Goal: Use online tool/utility: Utilize a website feature to perform a specific function

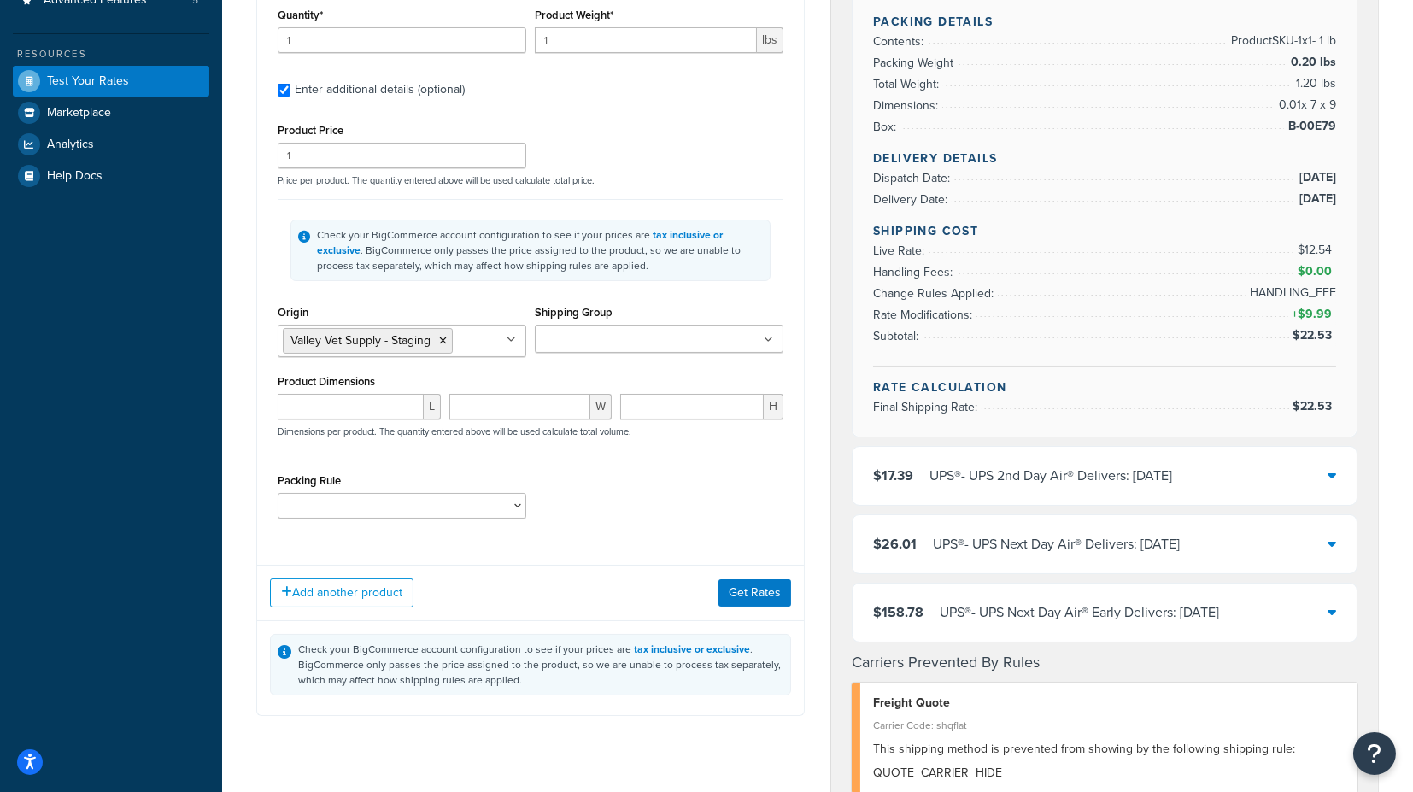
scroll to position [379, 0]
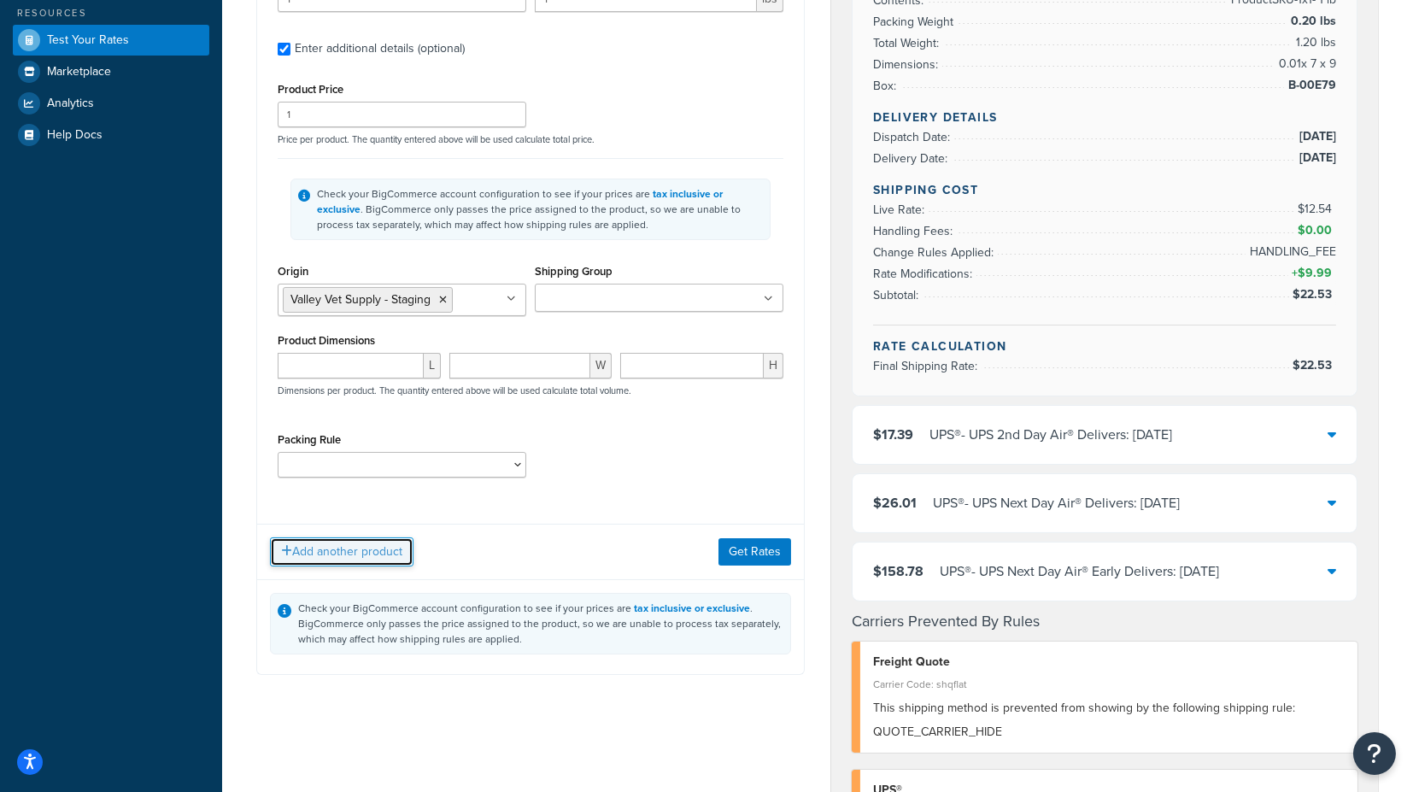
drag, startPoint x: 355, startPoint y: 549, endPoint x: 366, endPoint y: 548, distance: 10.3
click at [355, 550] on button "Add another product" at bounding box center [341, 551] width 143 height 29
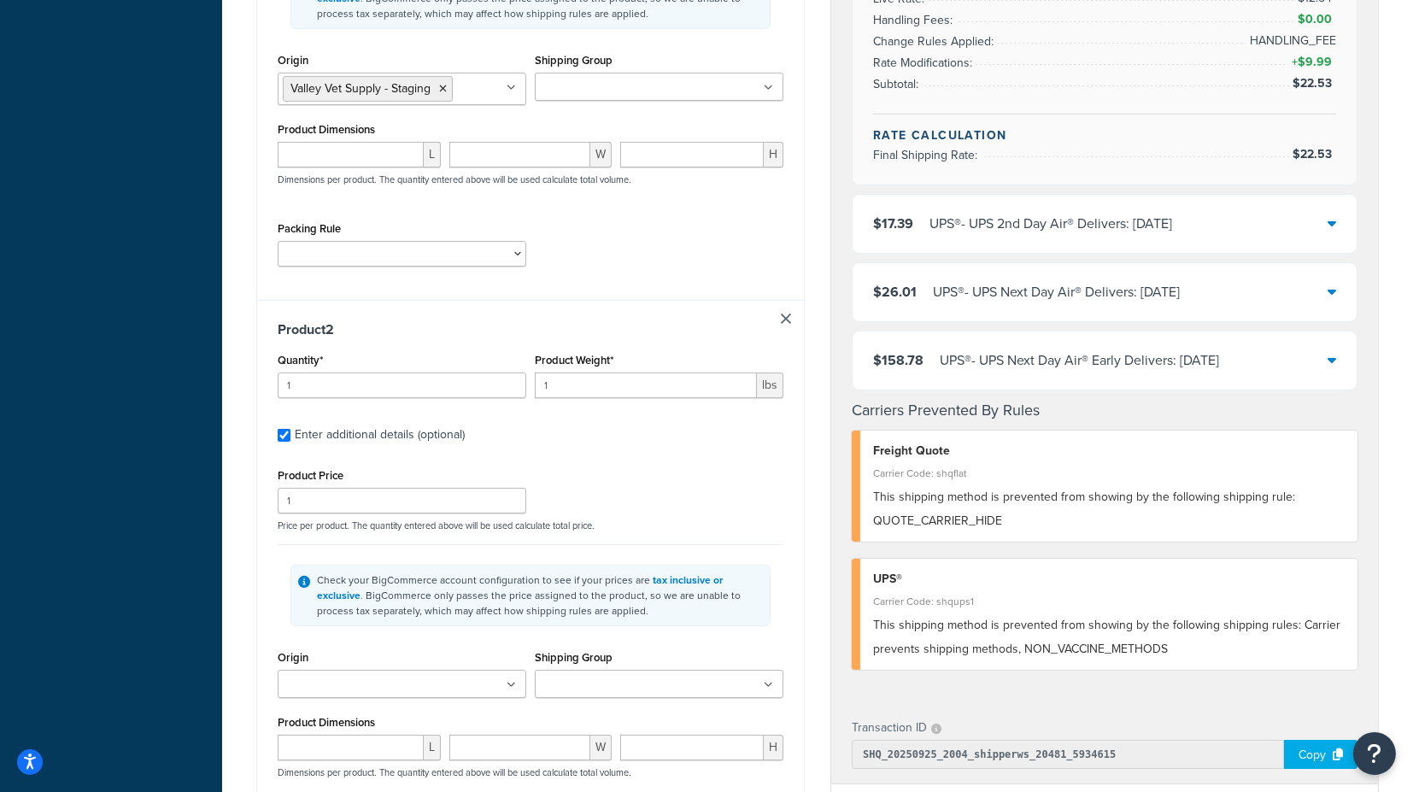
scroll to position [664, 0]
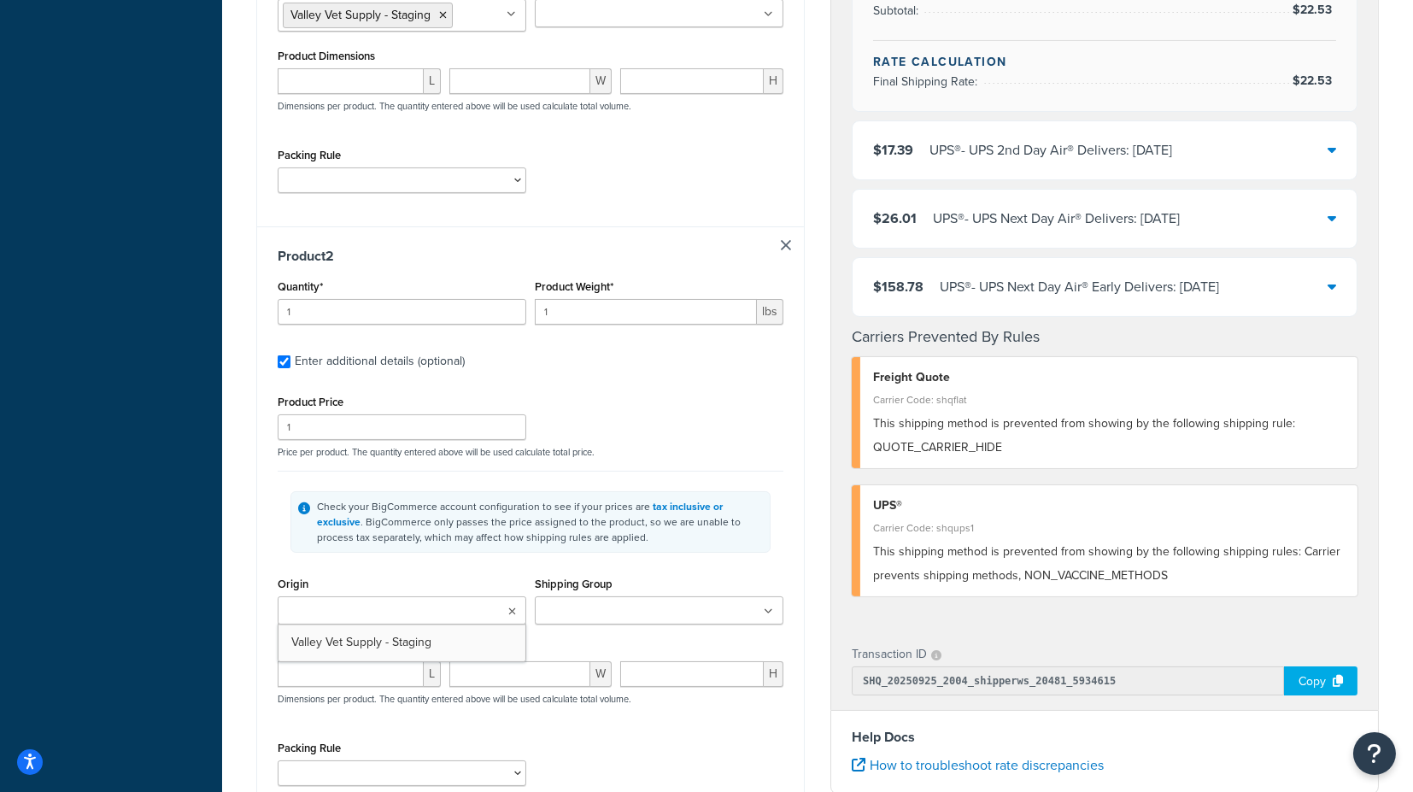
click at [417, 603] on ul at bounding box center [402, 610] width 249 height 28
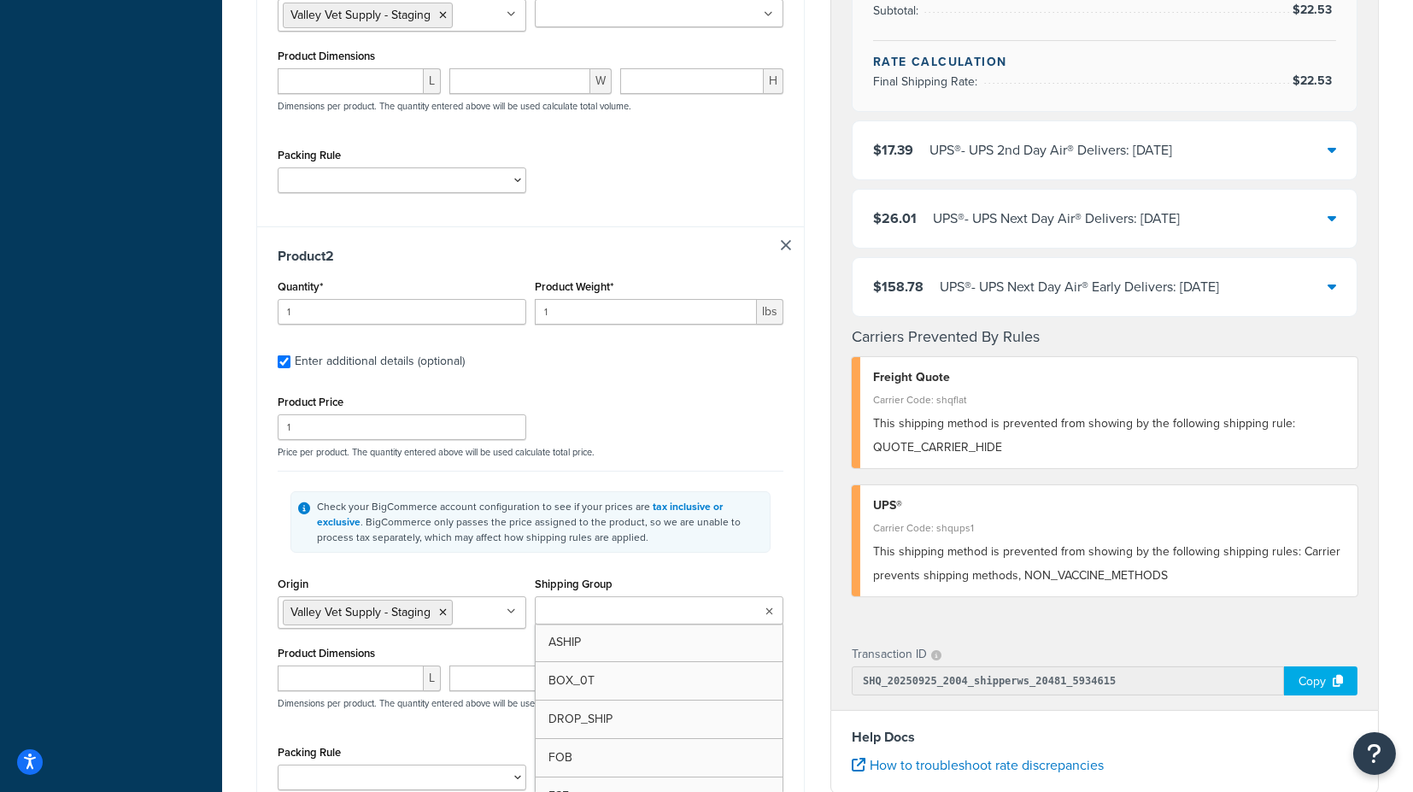
click at [590, 605] on input "Shipping Group" at bounding box center [615, 611] width 151 height 19
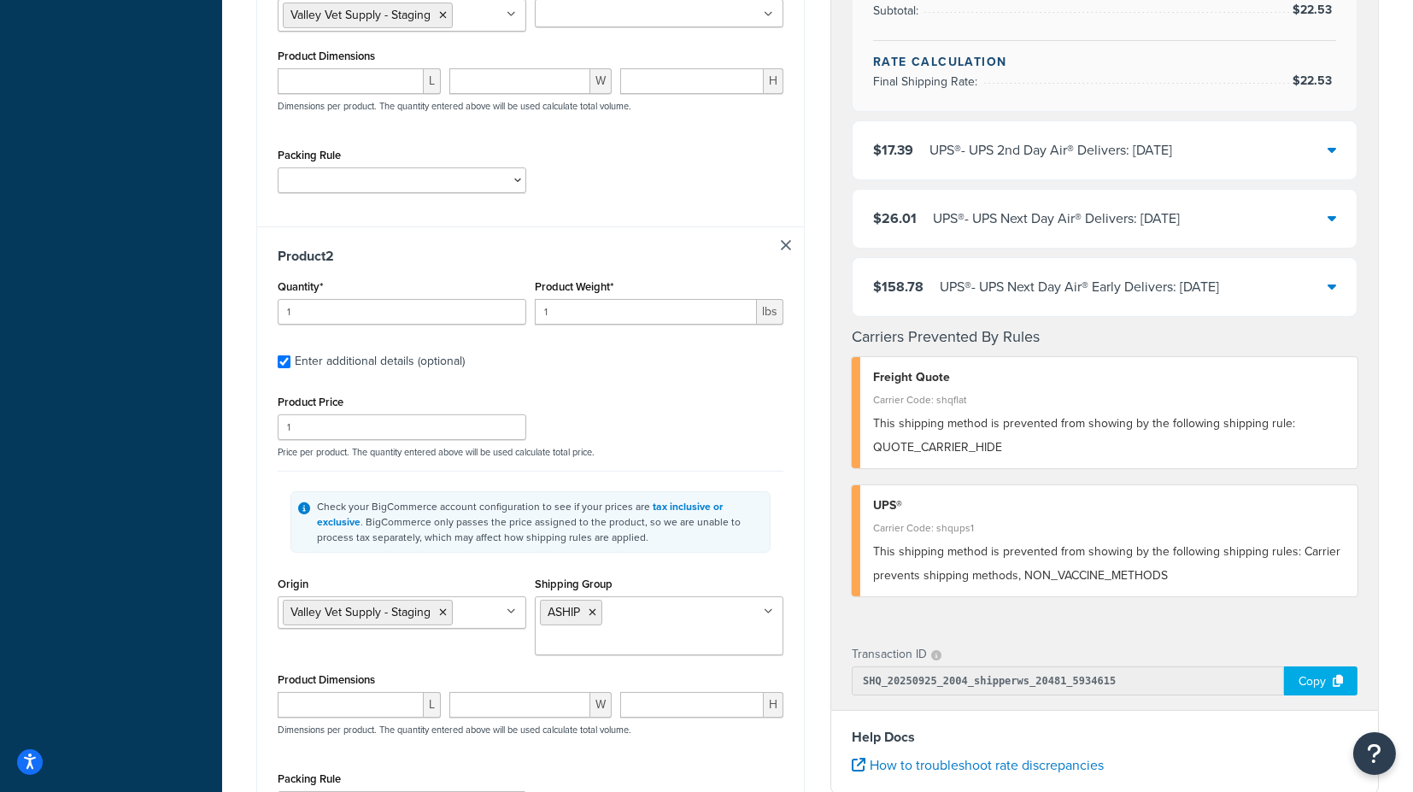
click at [783, 550] on div "Check your BigCommerce account configuration to see if your prices are tax incl…" at bounding box center [531, 522] width 506 height 102
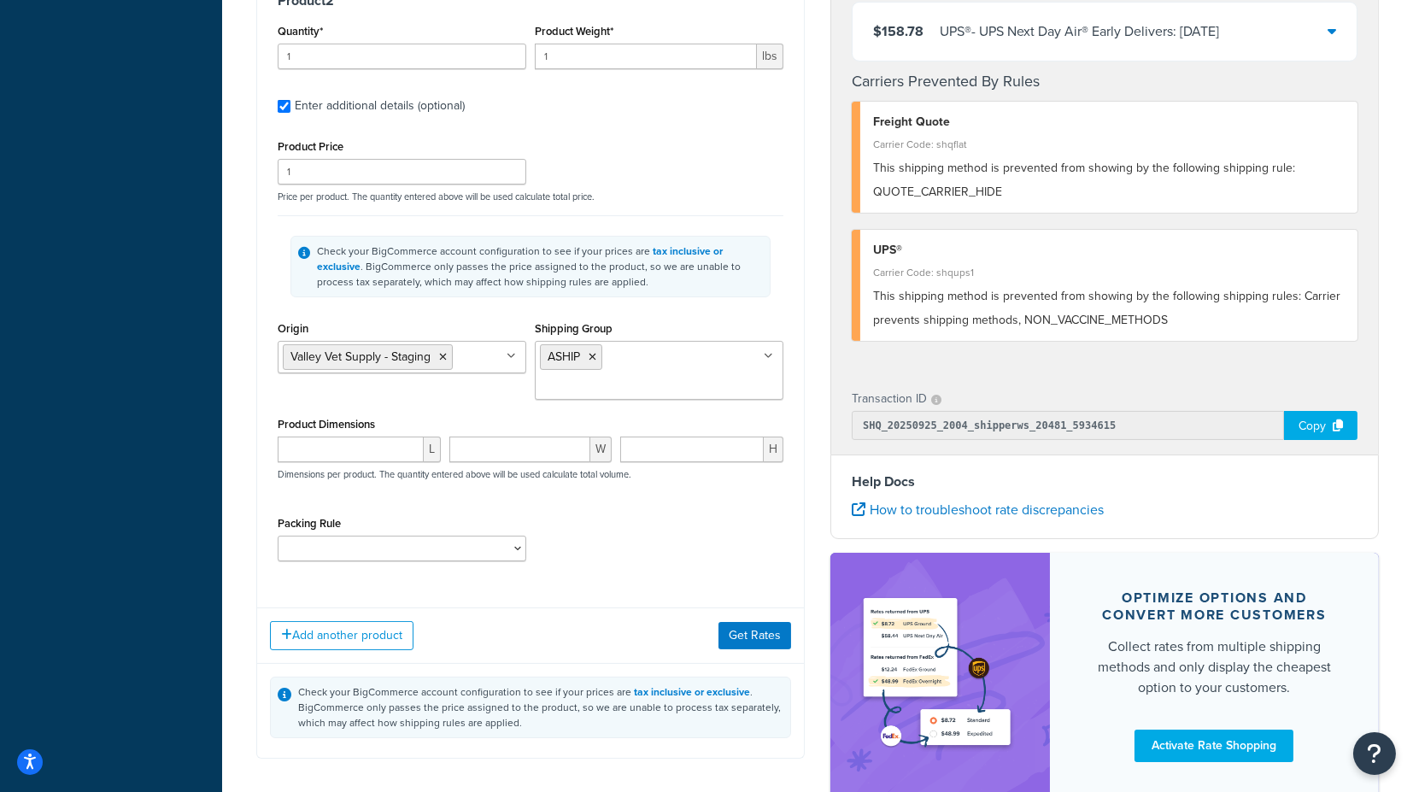
scroll to position [949, 0]
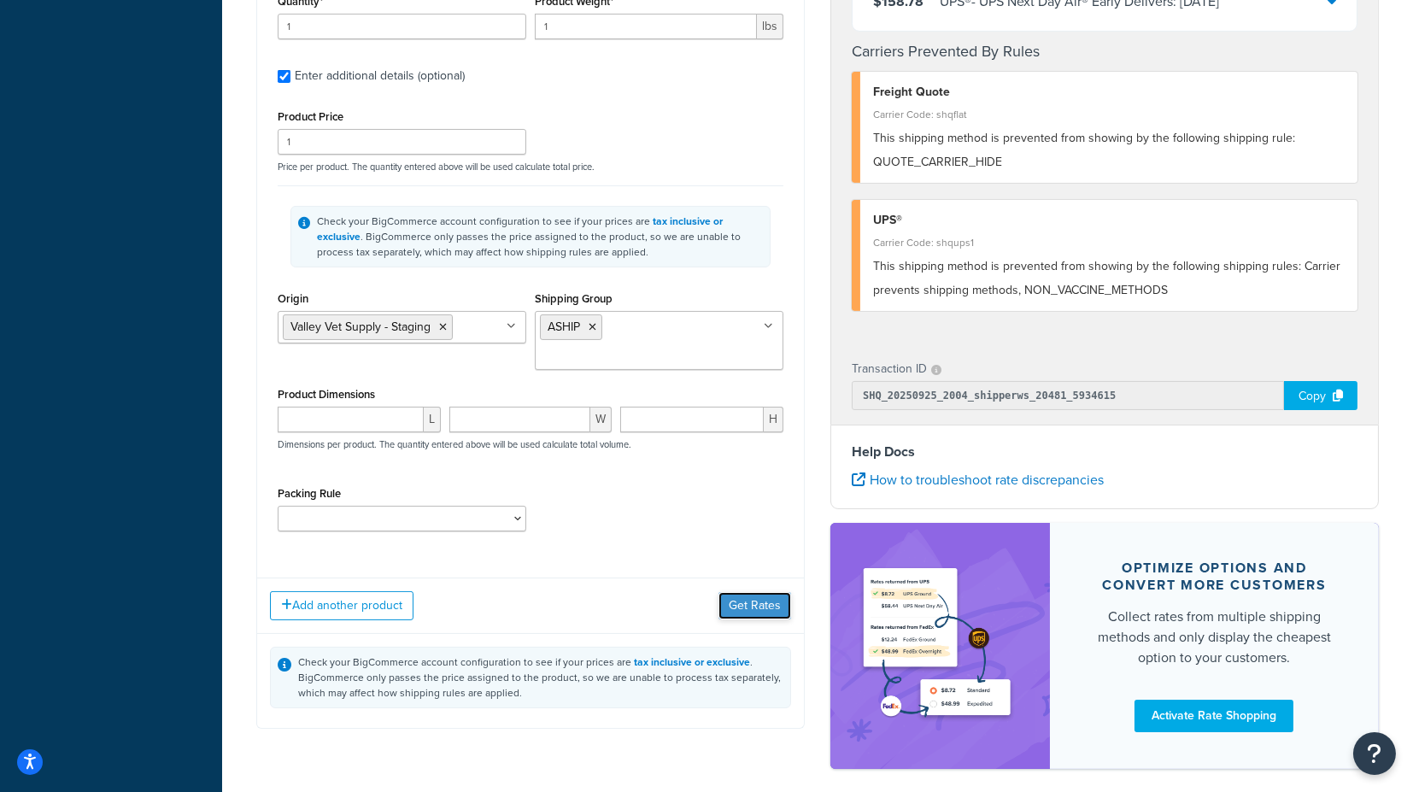
click at [760, 592] on button "Get Rates" at bounding box center [754, 605] width 73 height 27
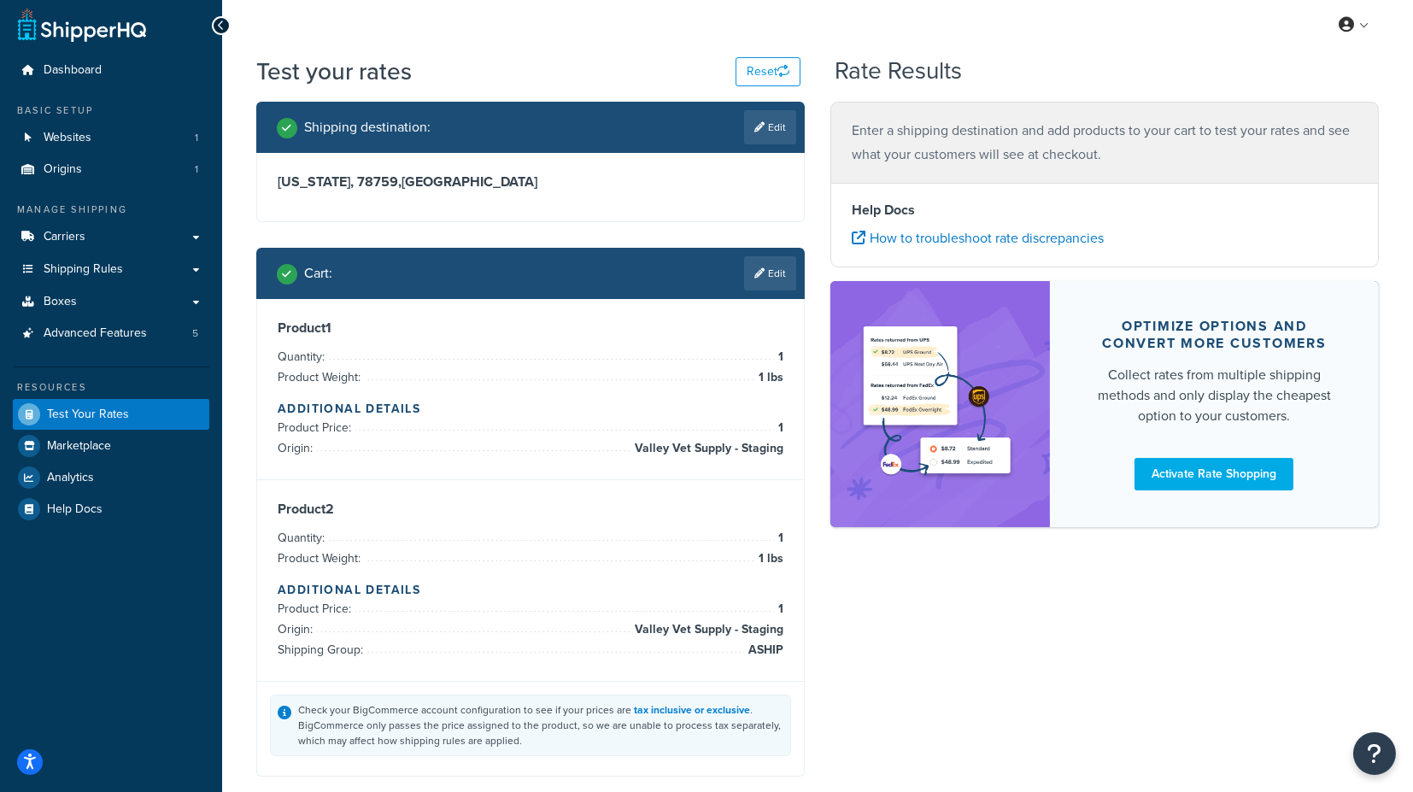
scroll to position [0, 0]
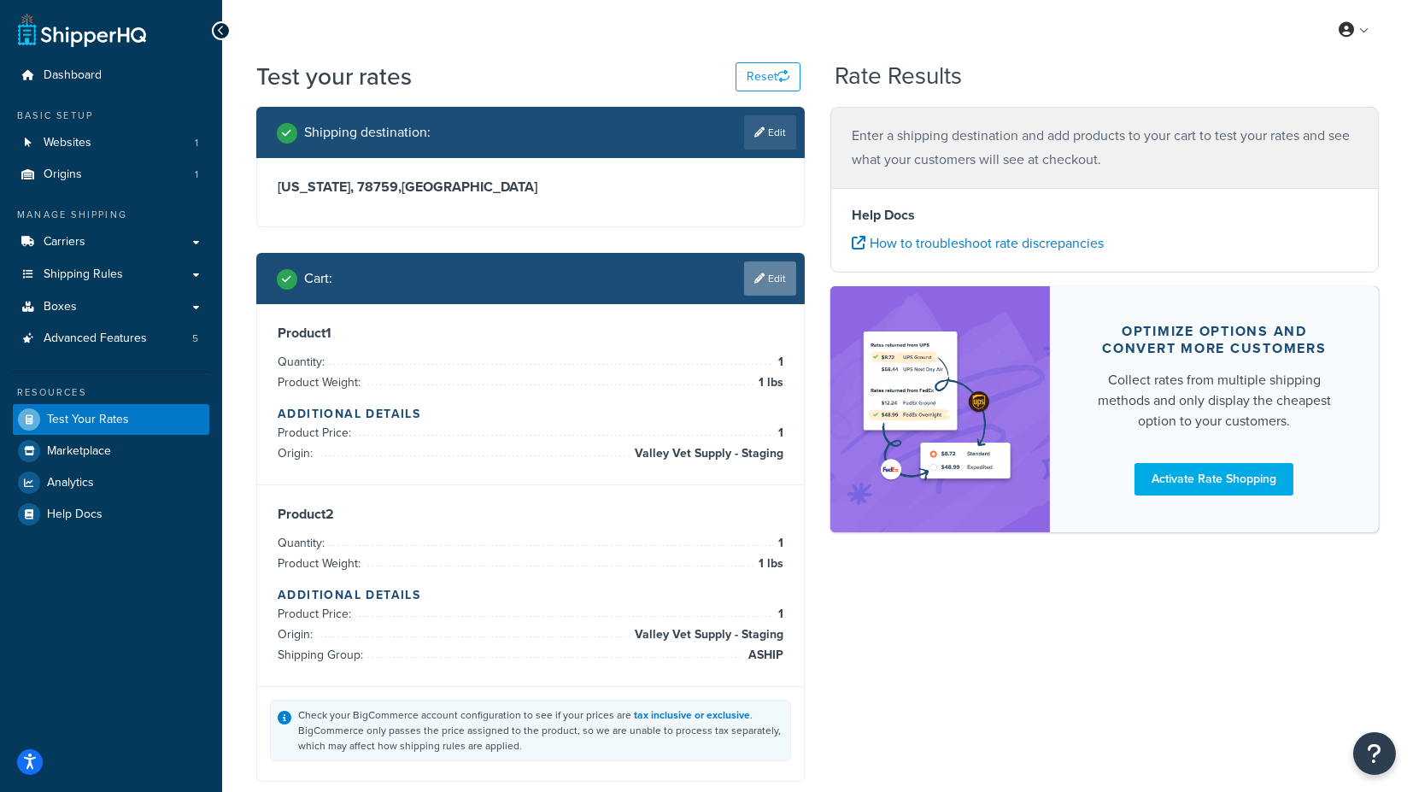
click at [769, 282] on link "Edit" at bounding box center [770, 278] width 52 height 34
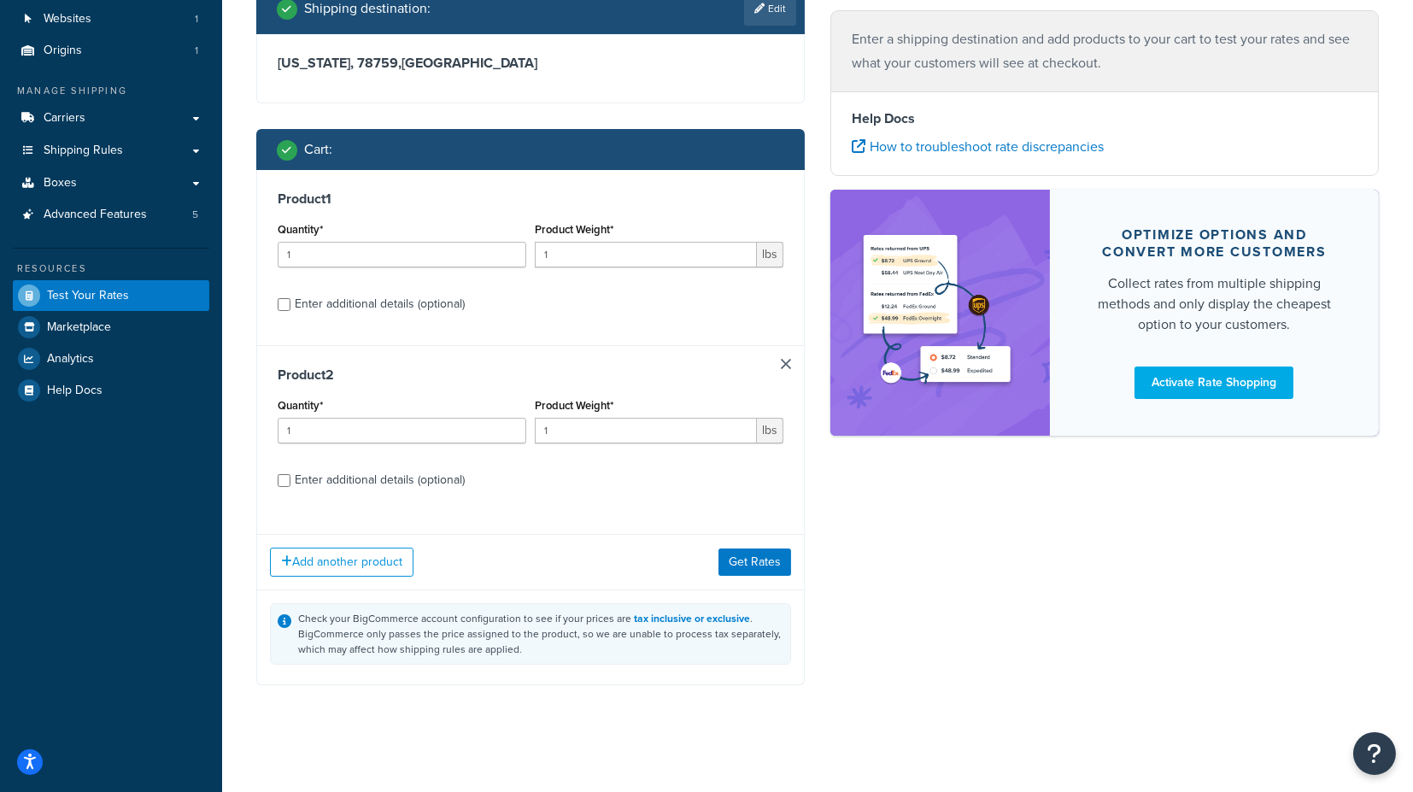
scroll to position [126, 0]
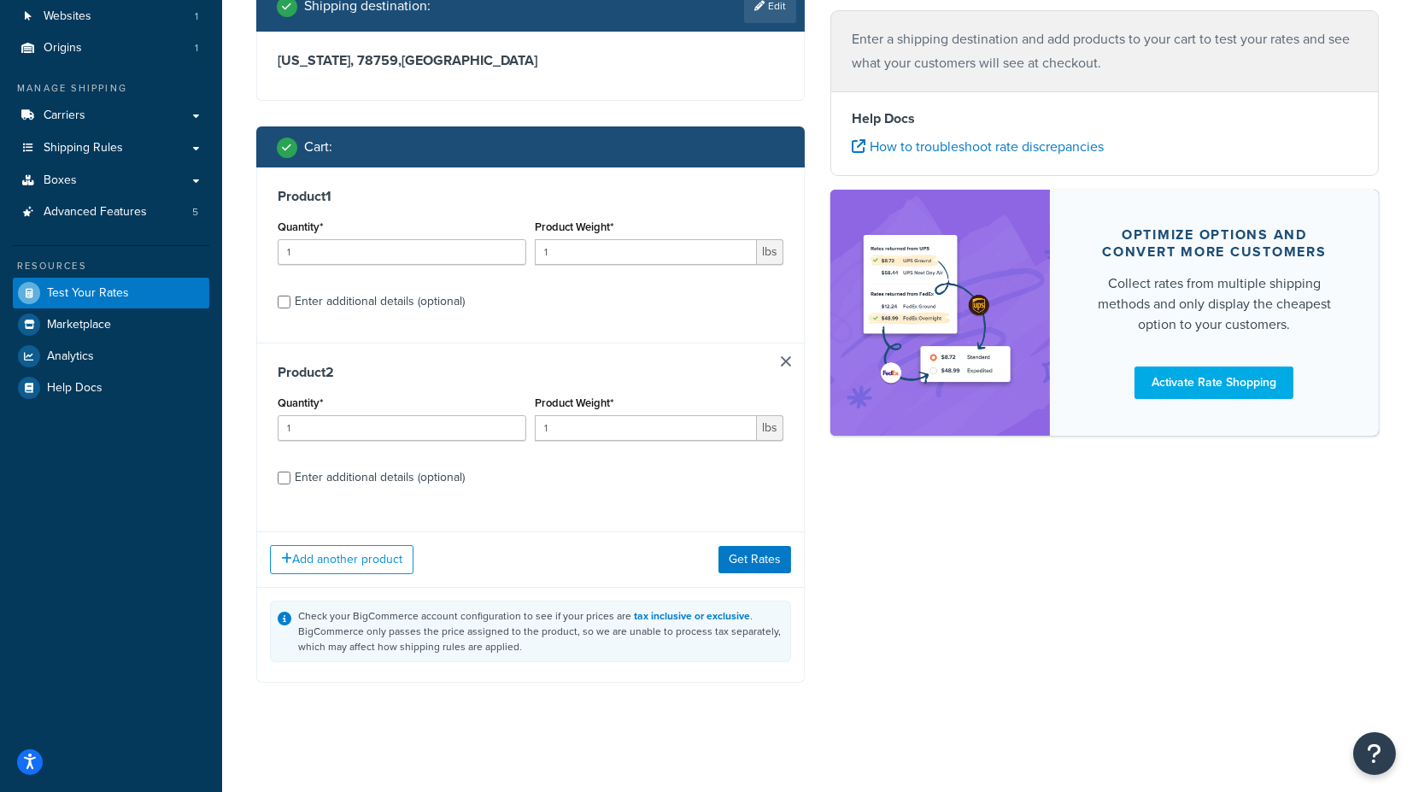
click at [388, 304] on div "Enter additional details (optional)" at bounding box center [380, 302] width 170 height 24
click at [290, 304] on input "Enter additional details (optional)" at bounding box center [284, 301] width 13 height 13
checkbox input "true"
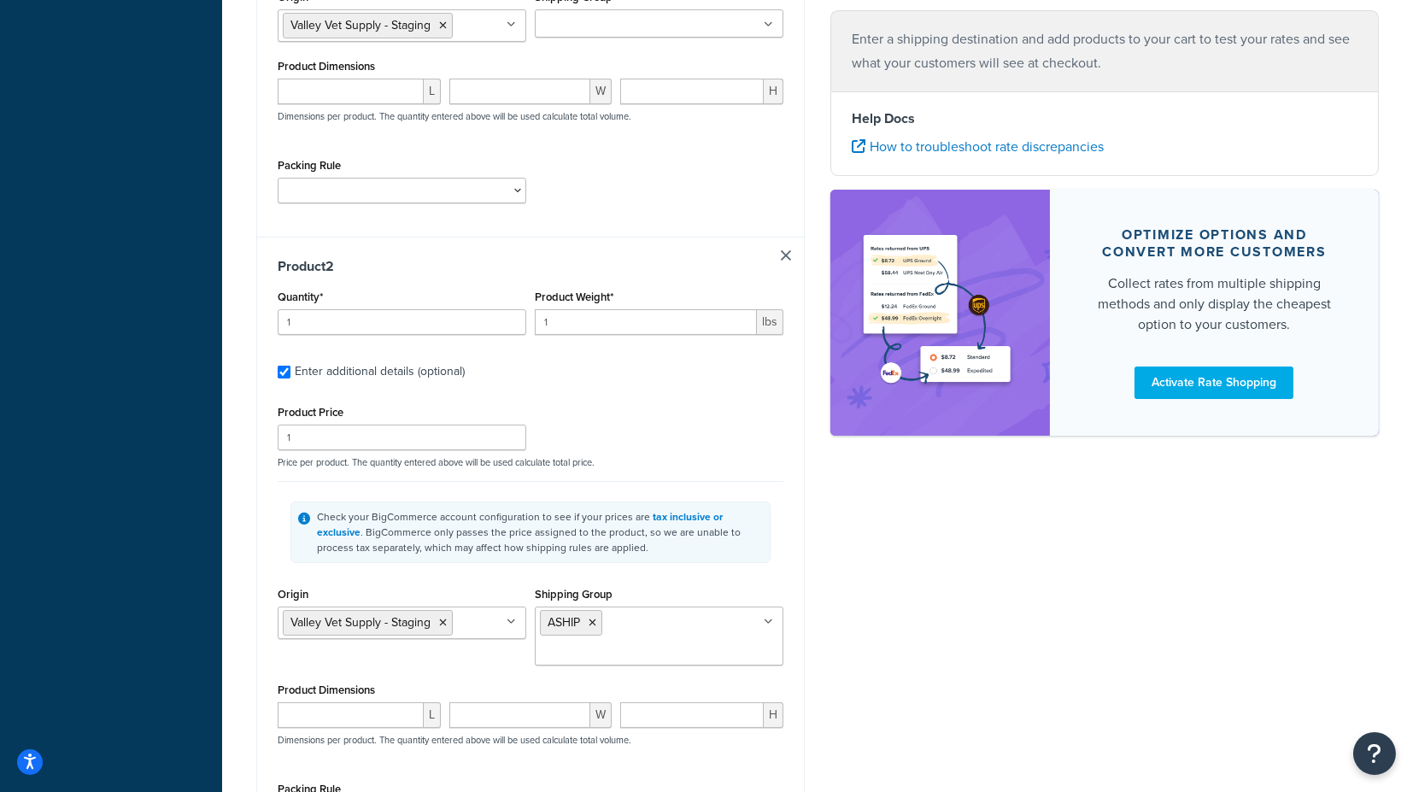
scroll to position [695, 0]
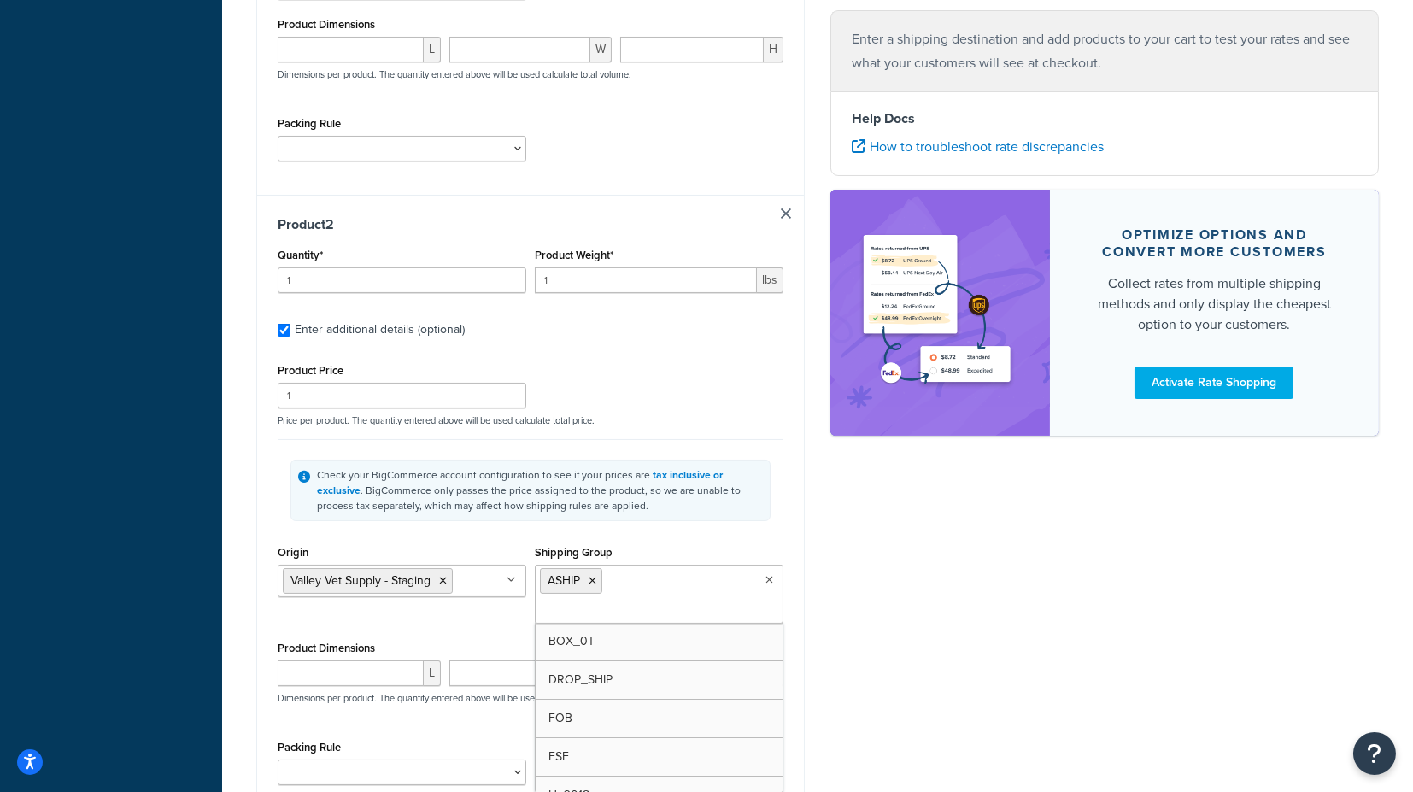
click at [664, 601] on input "Shipping Group" at bounding box center [615, 610] width 151 height 19
type input "fse"
click at [828, 562] on div "Shipping destination : Edit [US_STATE], 78759 , [GEOGRAPHIC_DATA] Cart : Produc…" at bounding box center [817, 210] width 1148 height 1596
click at [675, 601] on input "Shipping Group" at bounding box center [615, 610] width 151 height 19
type input "fs"
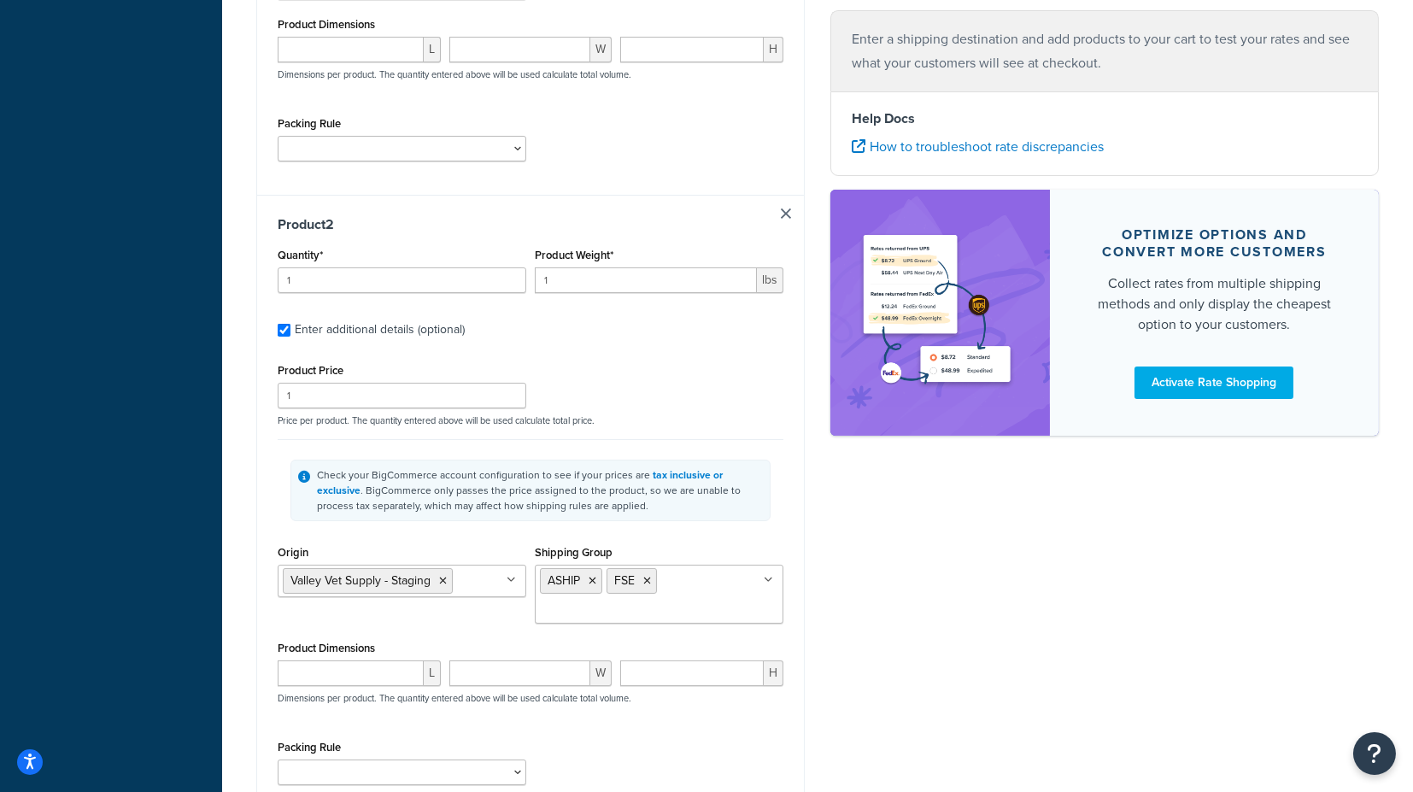
click at [810, 532] on div "Shipping destination : Edit [US_STATE], 78759 , [GEOGRAPHIC_DATA] Cart : Produc…" at bounding box center [530, 209] width 574 height 1594
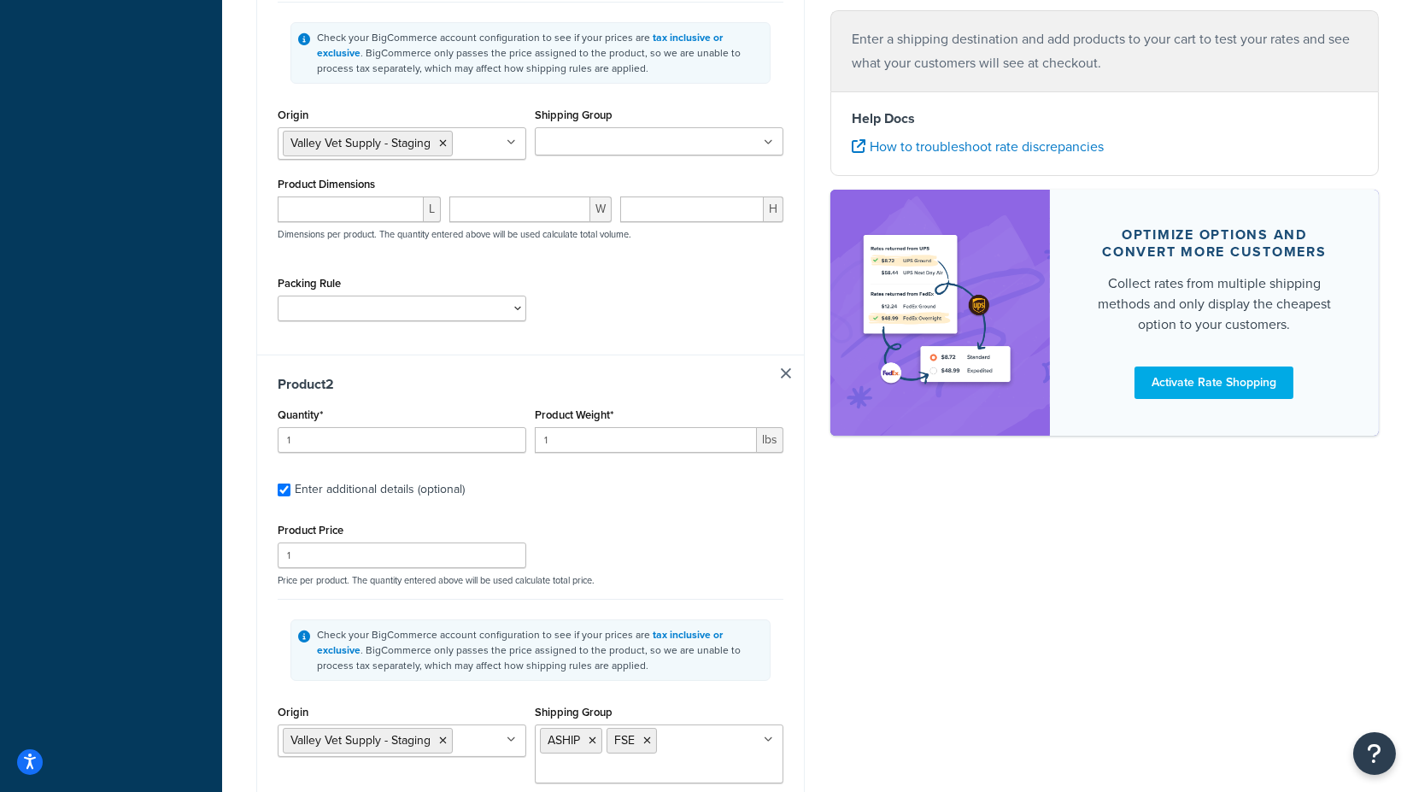
scroll to position [506, 0]
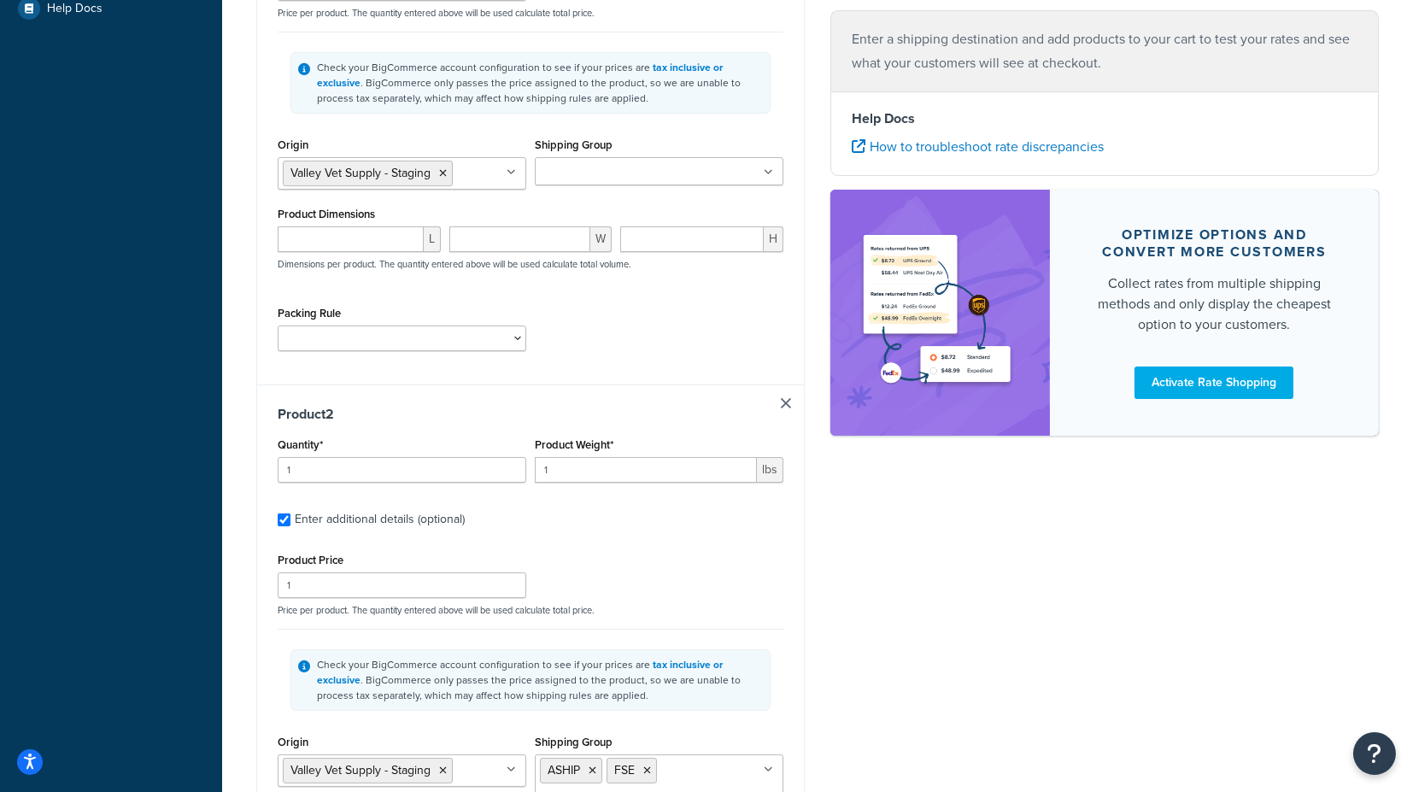
click at [620, 168] on input "Shipping Group" at bounding box center [615, 172] width 151 height 19
type input "f"
drag, startPoint x: 809, startPoint y: 162, endPoint x: 800, endPoint y: 177, distance: 16.8
click at [808, 163] on div "Shipping destination : Edit [US_STATE], 78759 , [GEOGRAPHIC_DATA] Cart : Produc…" at bounding box center [530, 399] width 574 height 1596
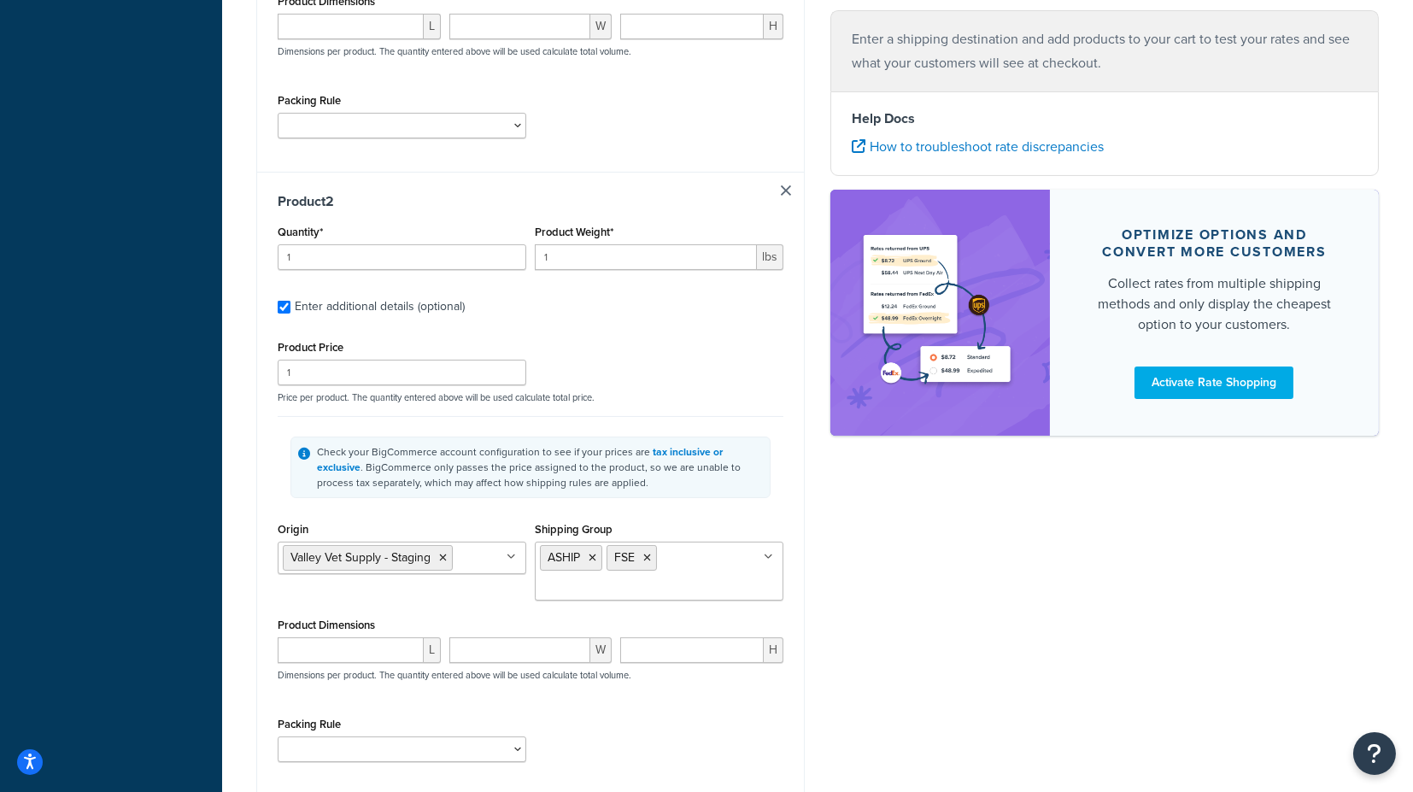
scroll to position [706, 0]
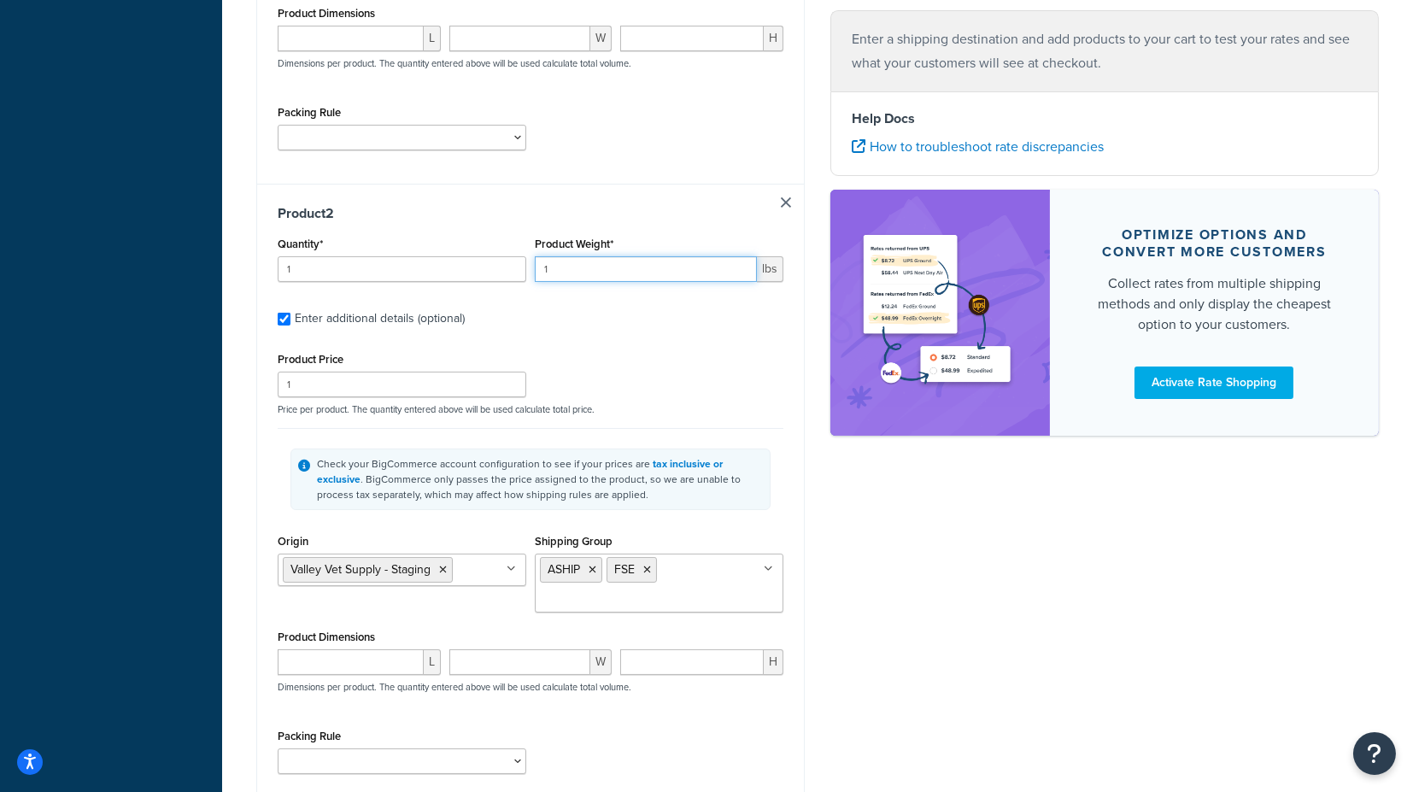
drag, startPoint x: 568, startPoint y: 266, endPoint x: 517, endPoint y: 263, distance: 51.4
click at [517, 263] on div "Quantity* 1 Product Weight* 1 lbs" at bounding box center [530, 263] width 514 height 62
type input "2"
click at [777, 340] on div "Product 2 Quantity* 1 Product Weight* 2 lbs Enter additional details (optional)…" at bounding box center [530, 495] width 547 height 623
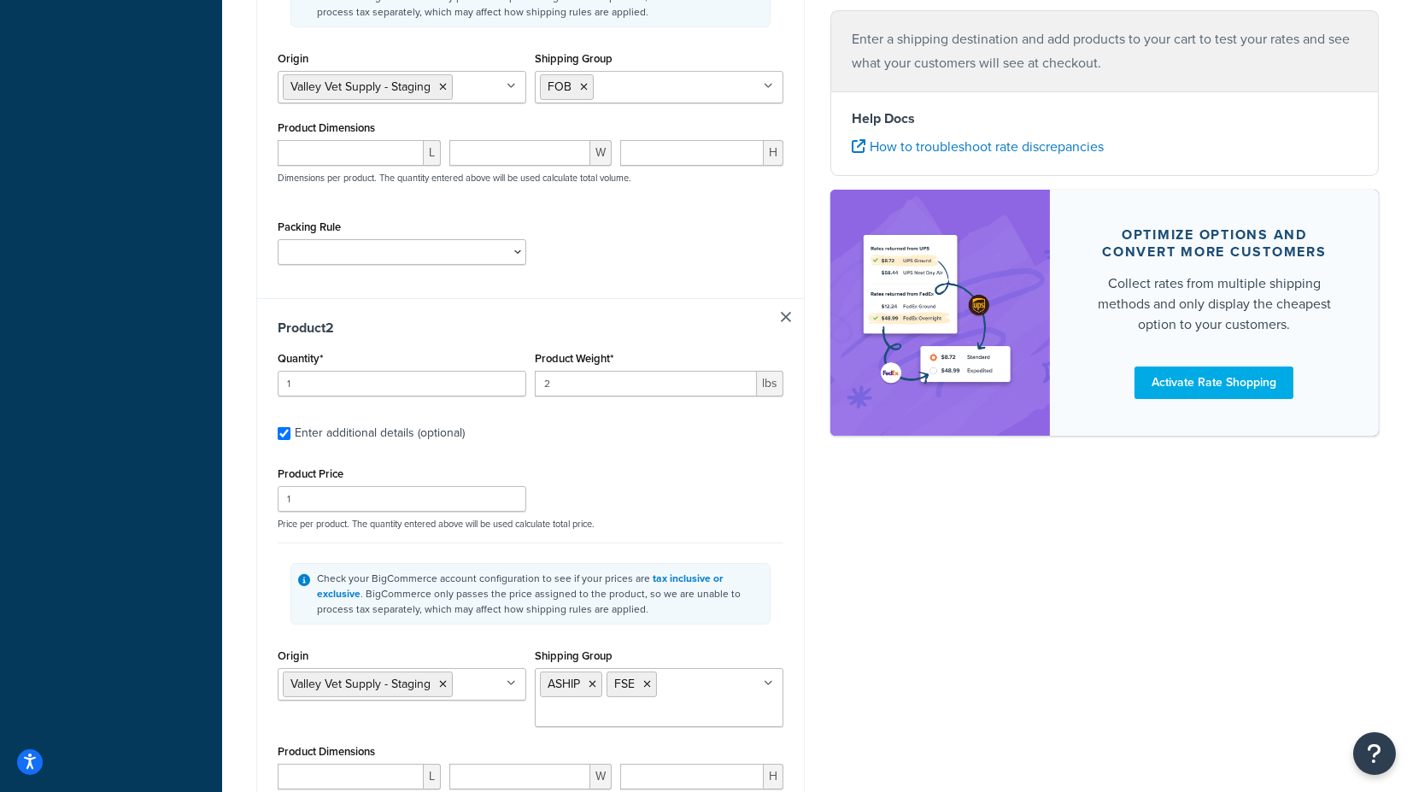
scroll to position [611, 0]
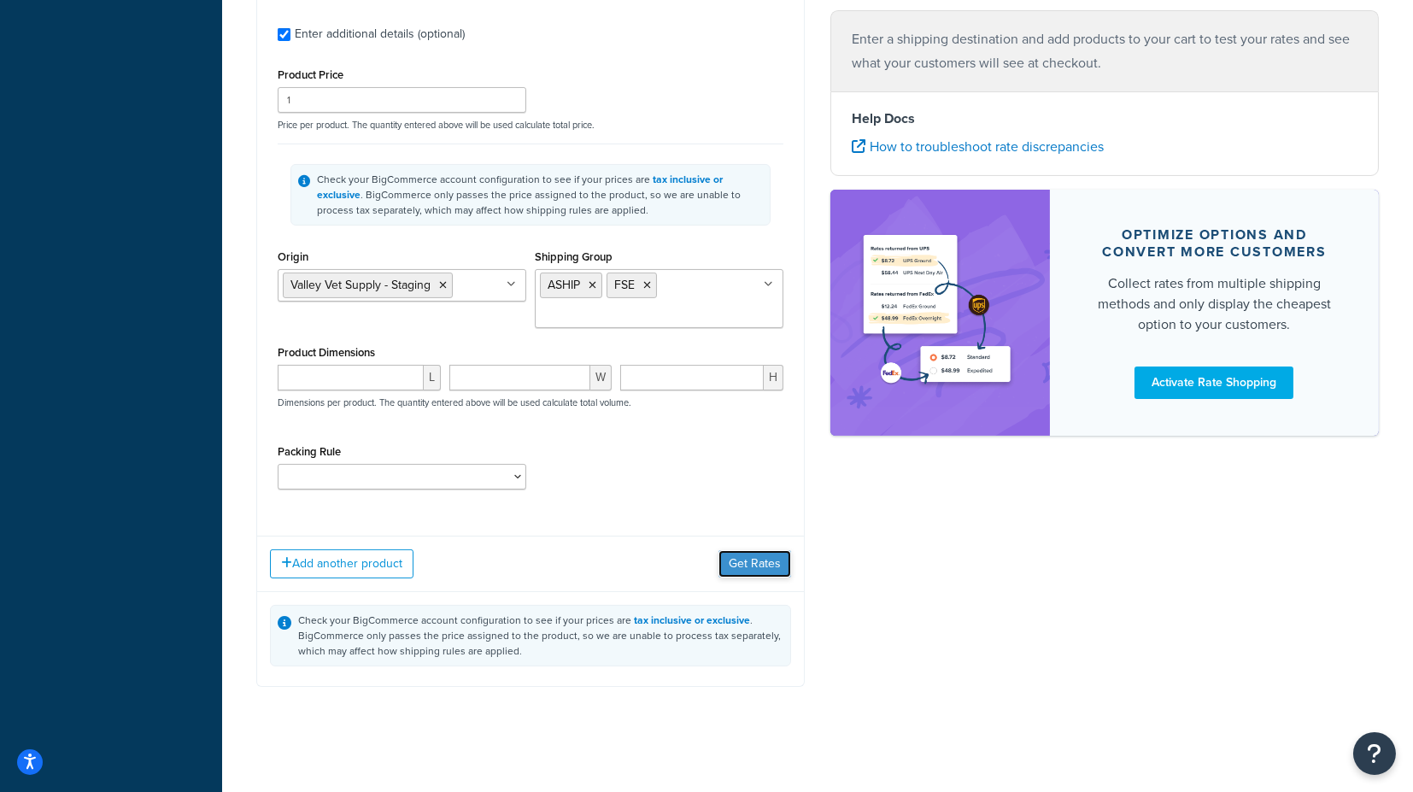
click at [773, 554] on button "Get Rates" at bounding box center [754, 563] width 73 height 27
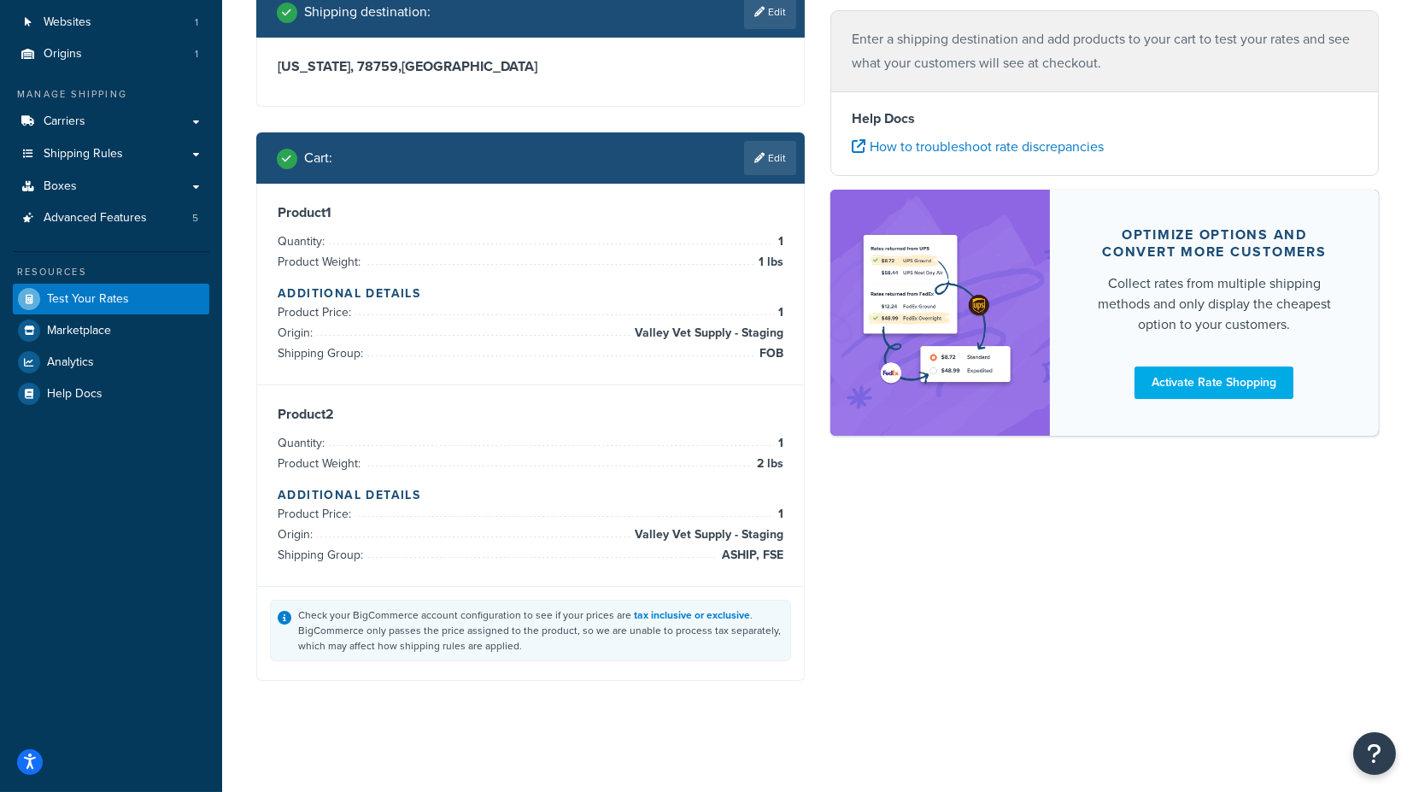
scroll to position [120, 0]
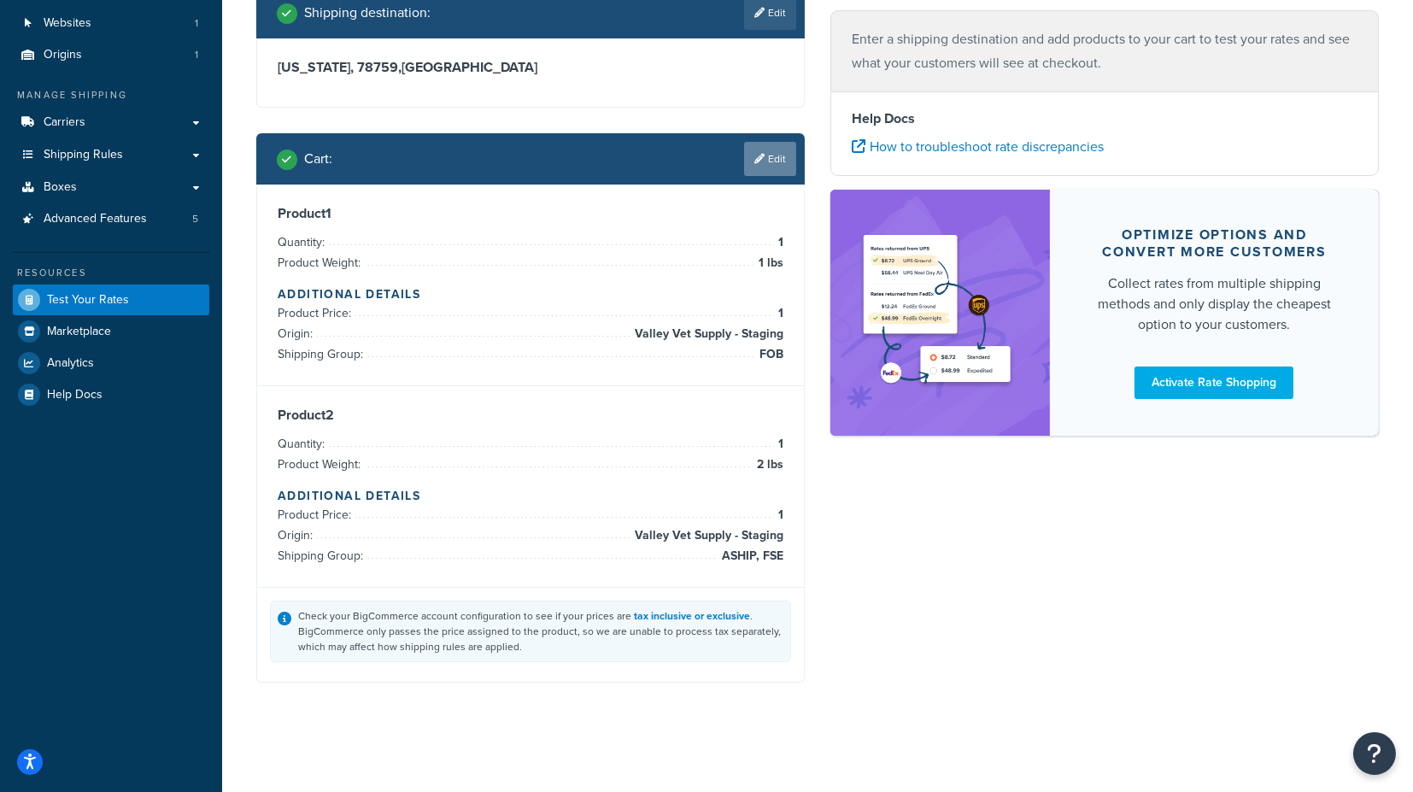
click at [775, 161] on link "Edit" at bounding box center [770, 159] width 52 height 34
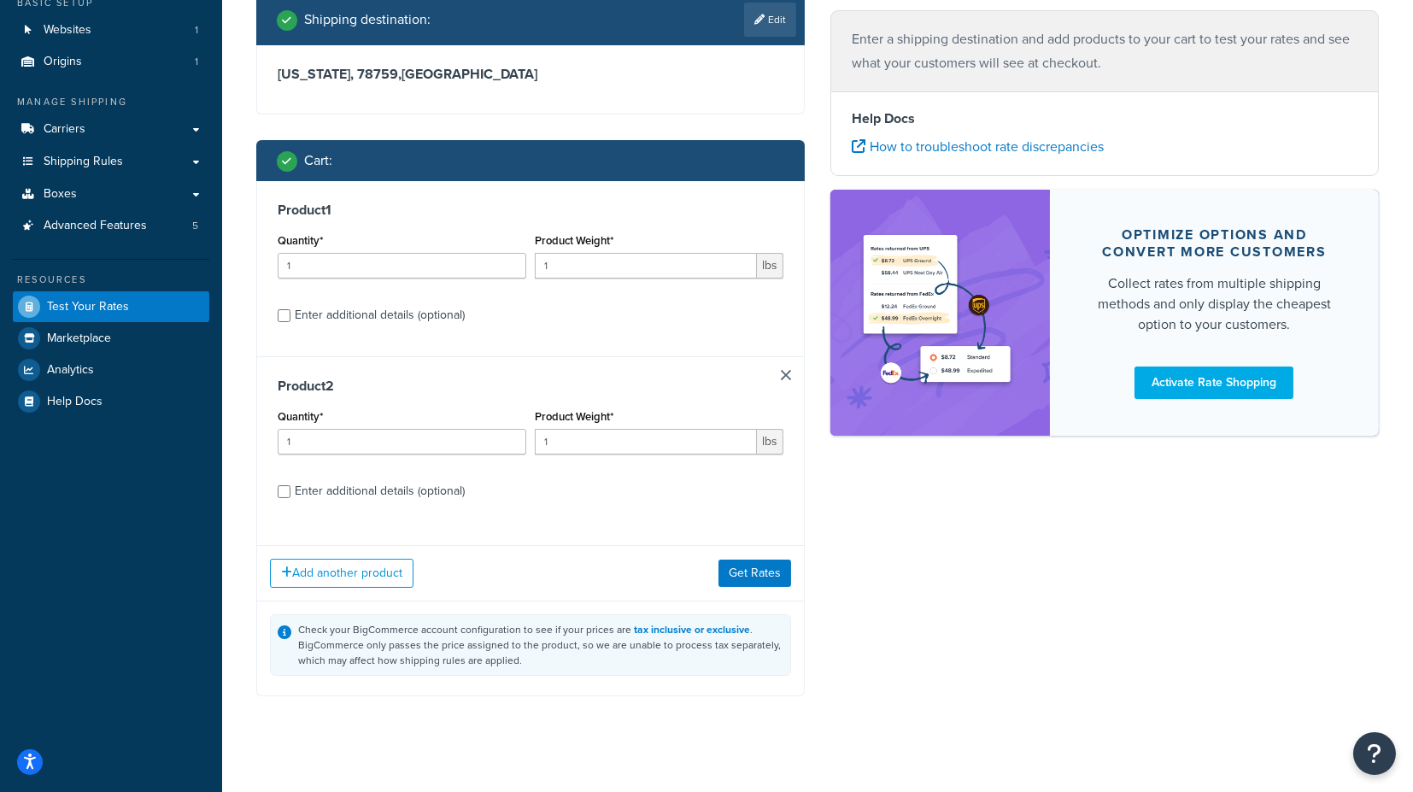
scroll to position [126, 0]
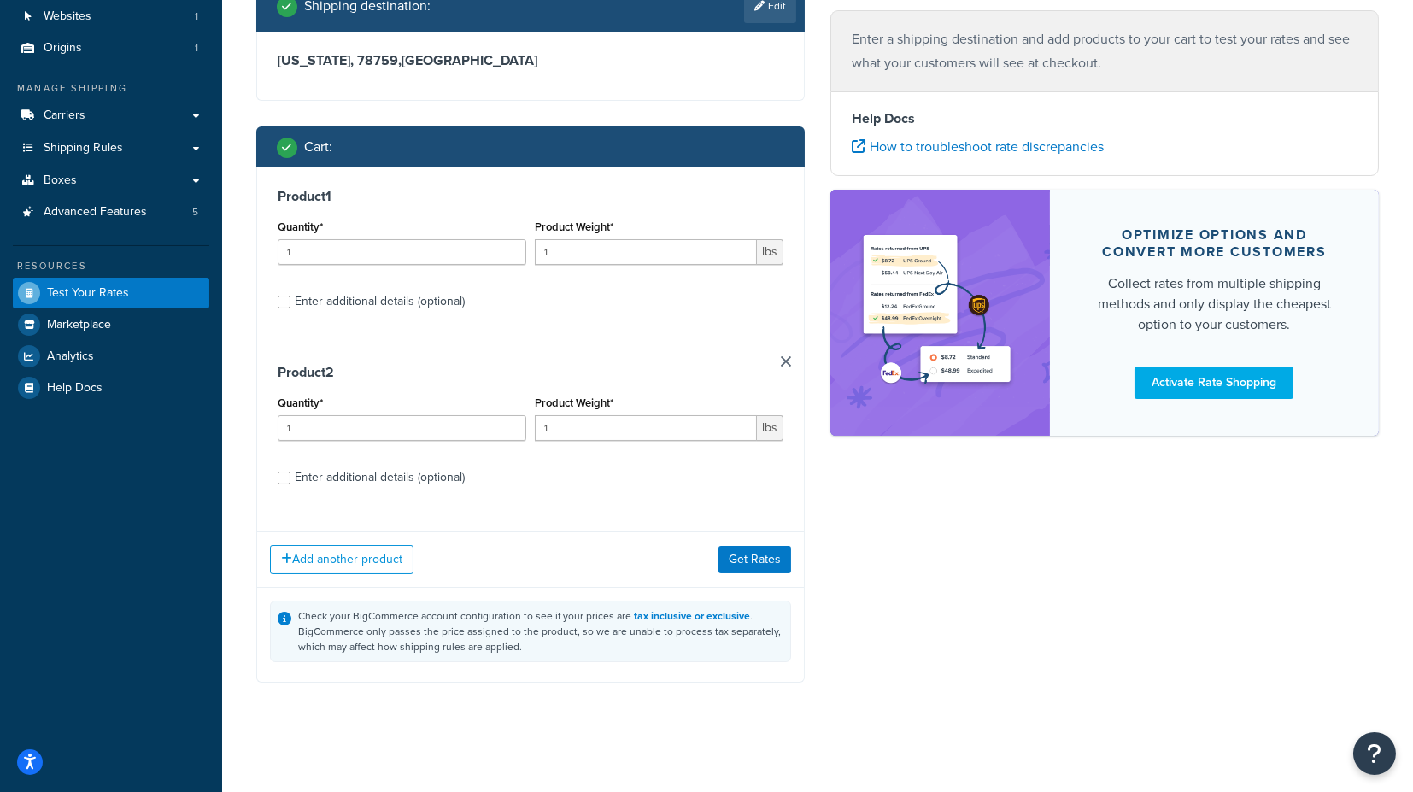
click at [421, 299] on div "Enter additional details (optional)" at bounding box center [380, 302] width 170 height 24
click at [290, 299] on input "Enter additional details (optional)" at bounding box center [284, 301] width 13 height 13
checkbox input "true"
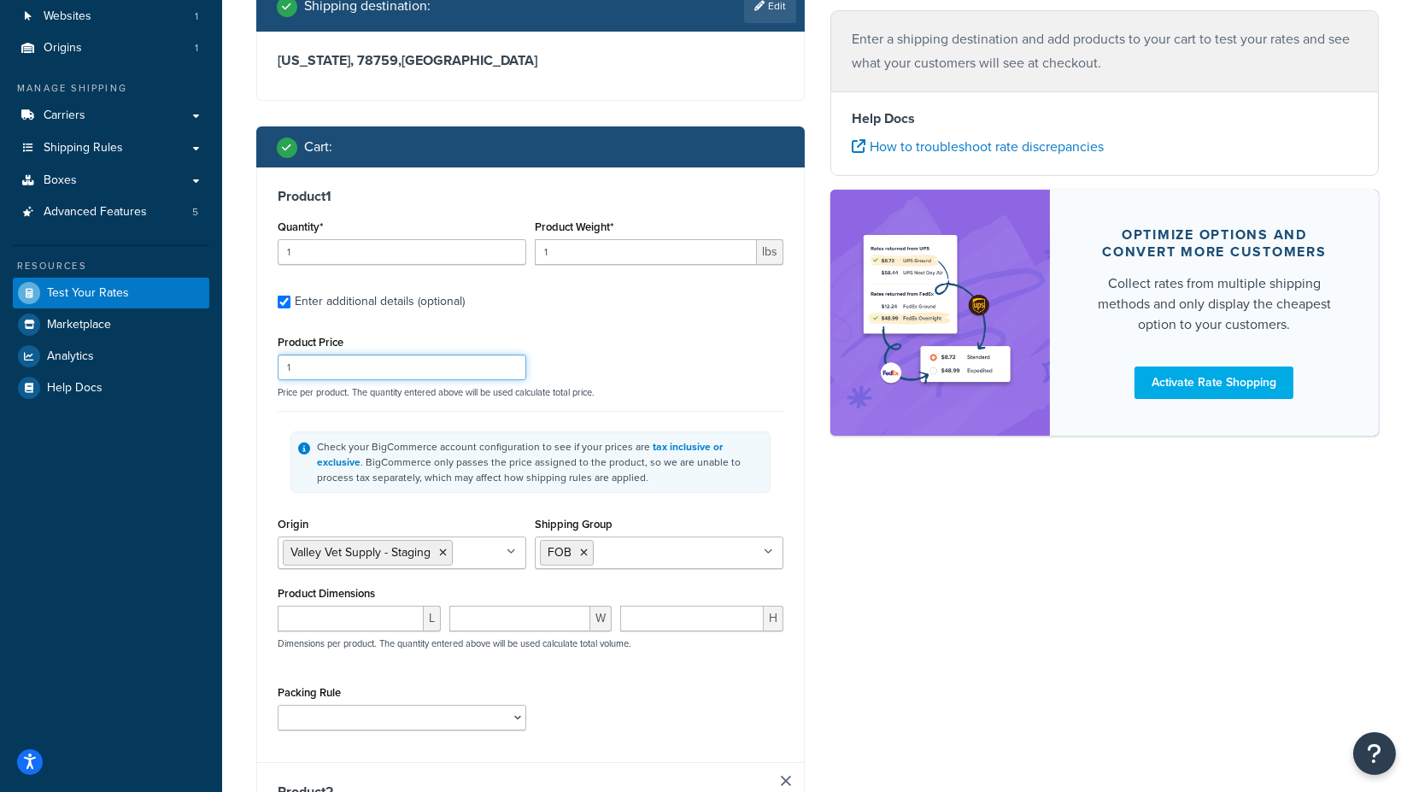
drag, startPoint x: 331, startPoint y: 364, endPoint x: 230, endPoint y: 365, distance: 101.6
click at [230, 365] on div "Test your rates Reset Rate Results Shipping destination : Edit [US_STATE][GEOGR…" at bounding box center [817, 774] width 1190 height 1682
type input "25"
click at [252, 362] on div "Shipping destination : Edit [US_STATE], 78759 , [GEOGRAPHIC_DATA] Cart : Produc…" at bounding box center [530, 778] width 574 height 1596
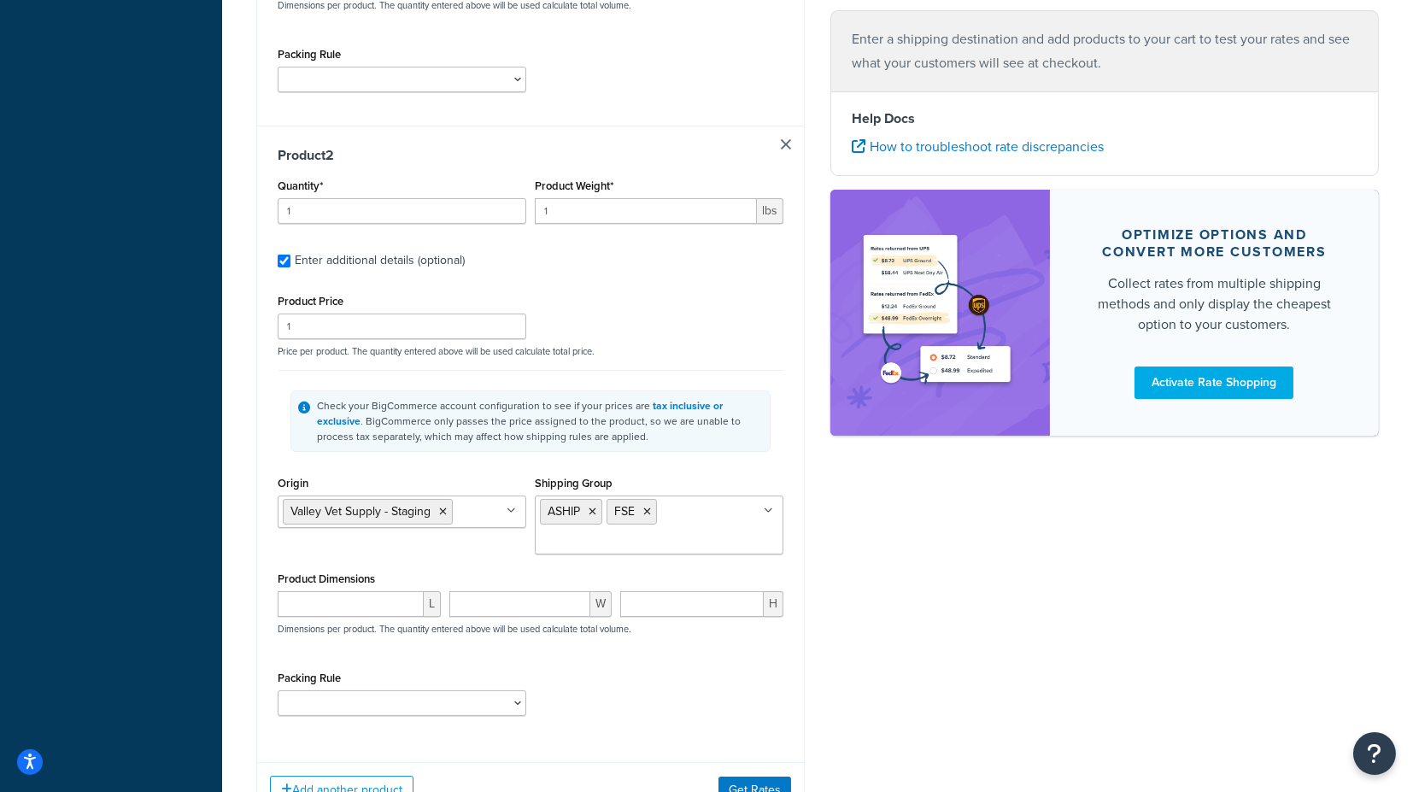
scroll to position [790, 0]
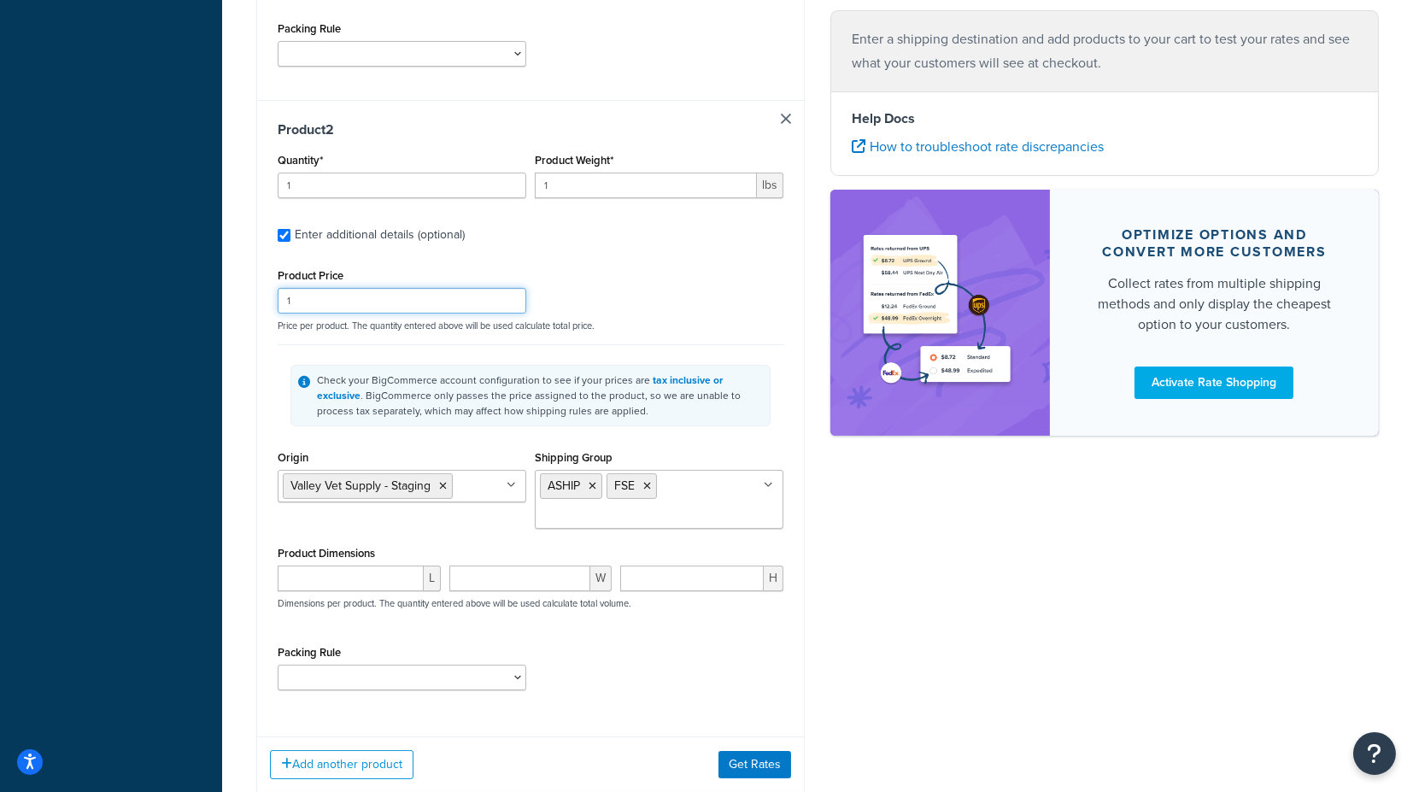
drag, startPoint x: 316, startPoint y: 297, endPoint x: 235, endPoint y: 294, distance: 81.2
click at [235, 294] on div "Test your rates Reset Rate Results Shipping destination : Edit [US_STATE][GEOGR…" at bounding box center [817, 113] width 1190 height 1686
type input "10"
click at [236, 235] on div "Test your rates Reset Rate Results Shipping destination : Edit [US_STATE][GEOGR…" at bounding box center [817, 113] width 1190 height 1686
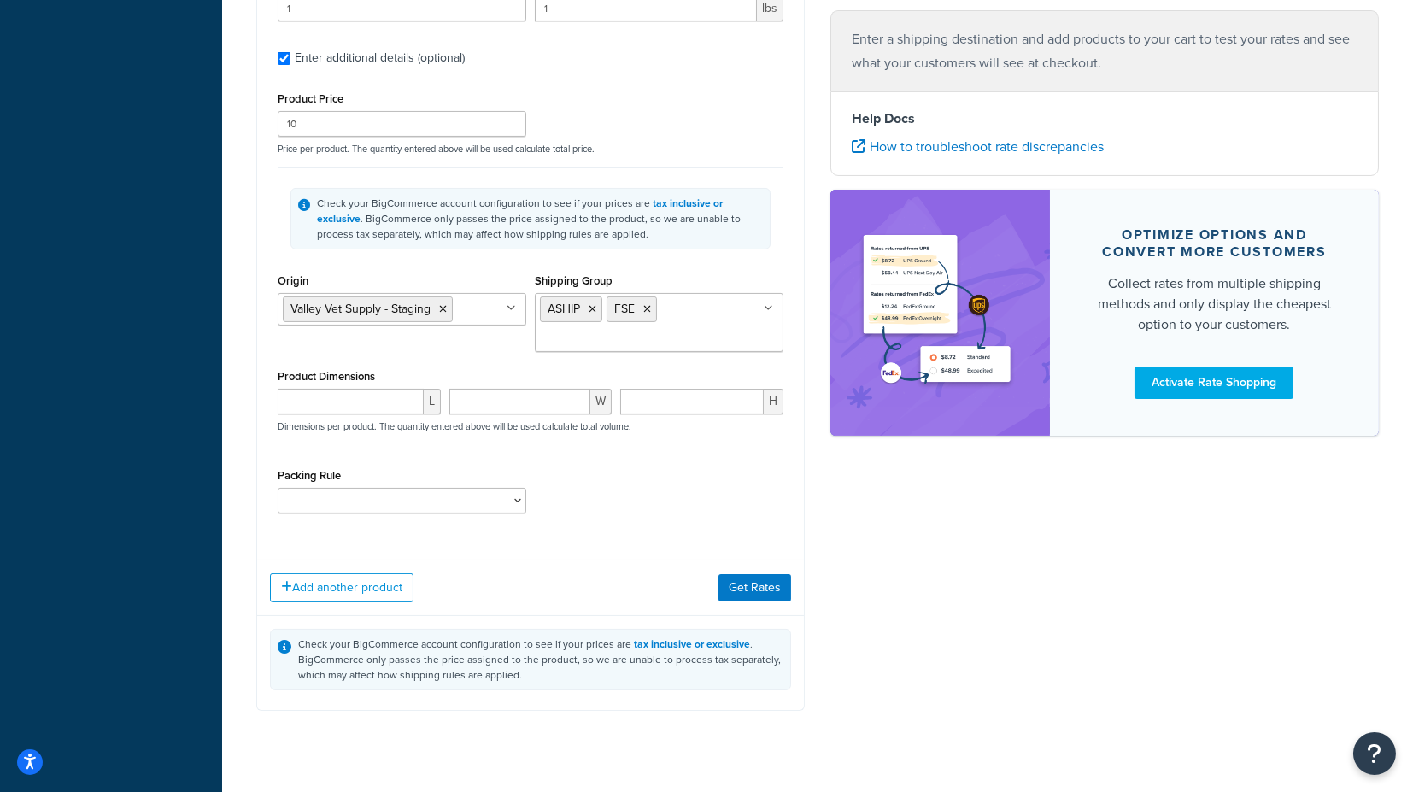
scroll to position [801, 0]
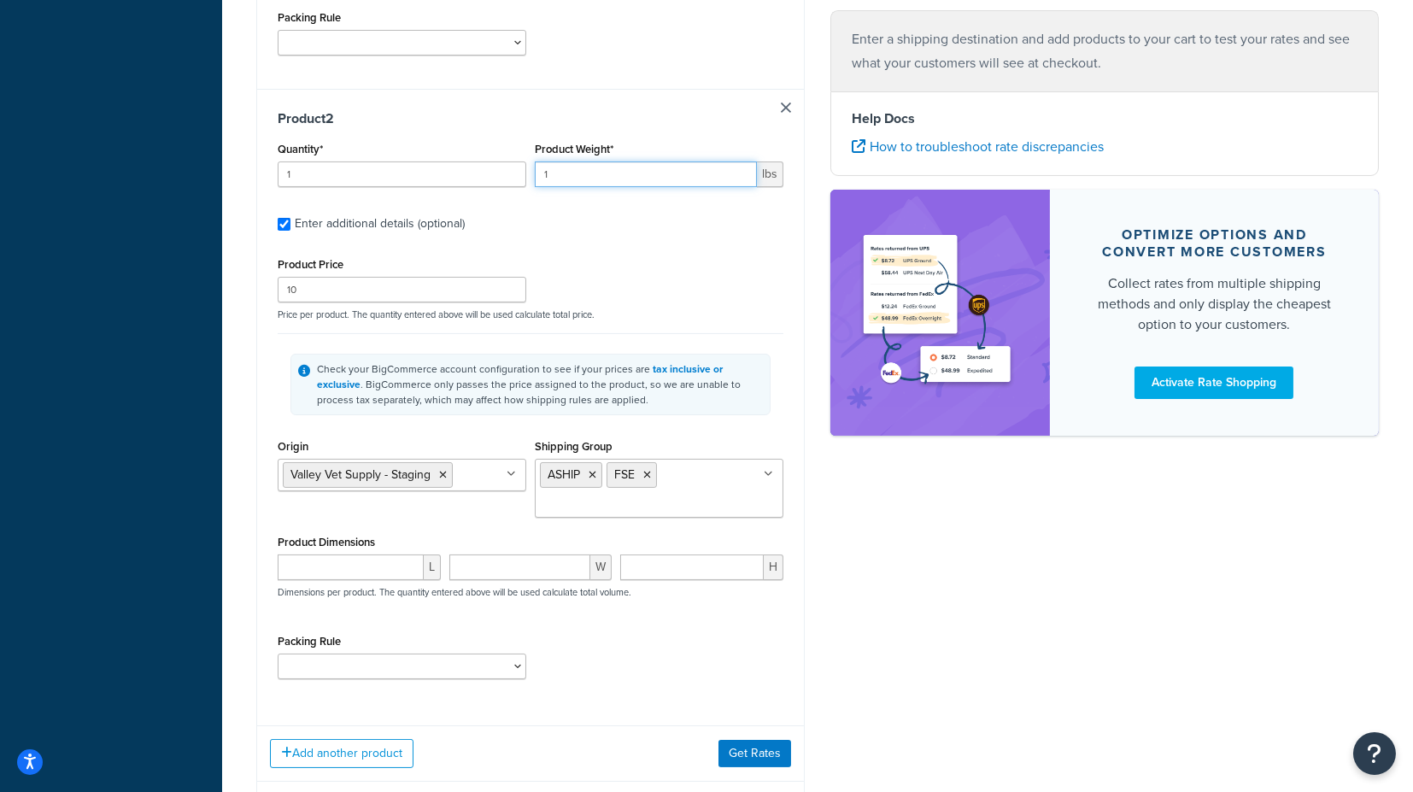
drag, startPoint x: 593, startPoint y: 169, endPoint x: 511, endPoint y: 169, distance: 82.0
click at [511, 169] on div "Quantity* 1 Product Weight* 1 lbs" at bounding box center [530, 168] width 514 height 62
type input "3"
click at [803, 325] on div "Product 2 Quantity* 1 Product Weight* 3 lbs Enter additional details (optional)…" at bounding box center [530, 400] width 547 height 623
click at [752, 746] on button "Get Rates" at bounding box center [754, 753] width 73 height 27
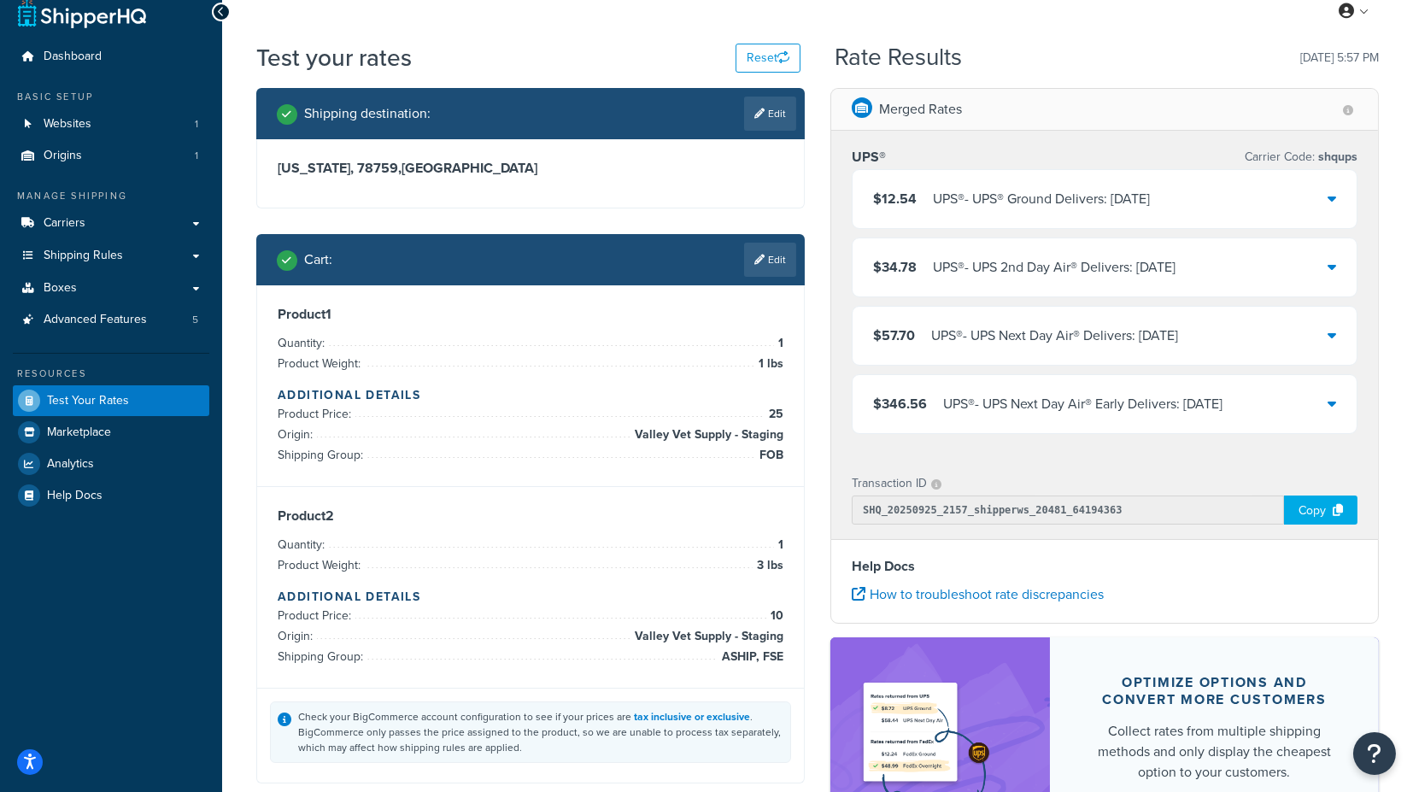
scroll to position [0, 0]
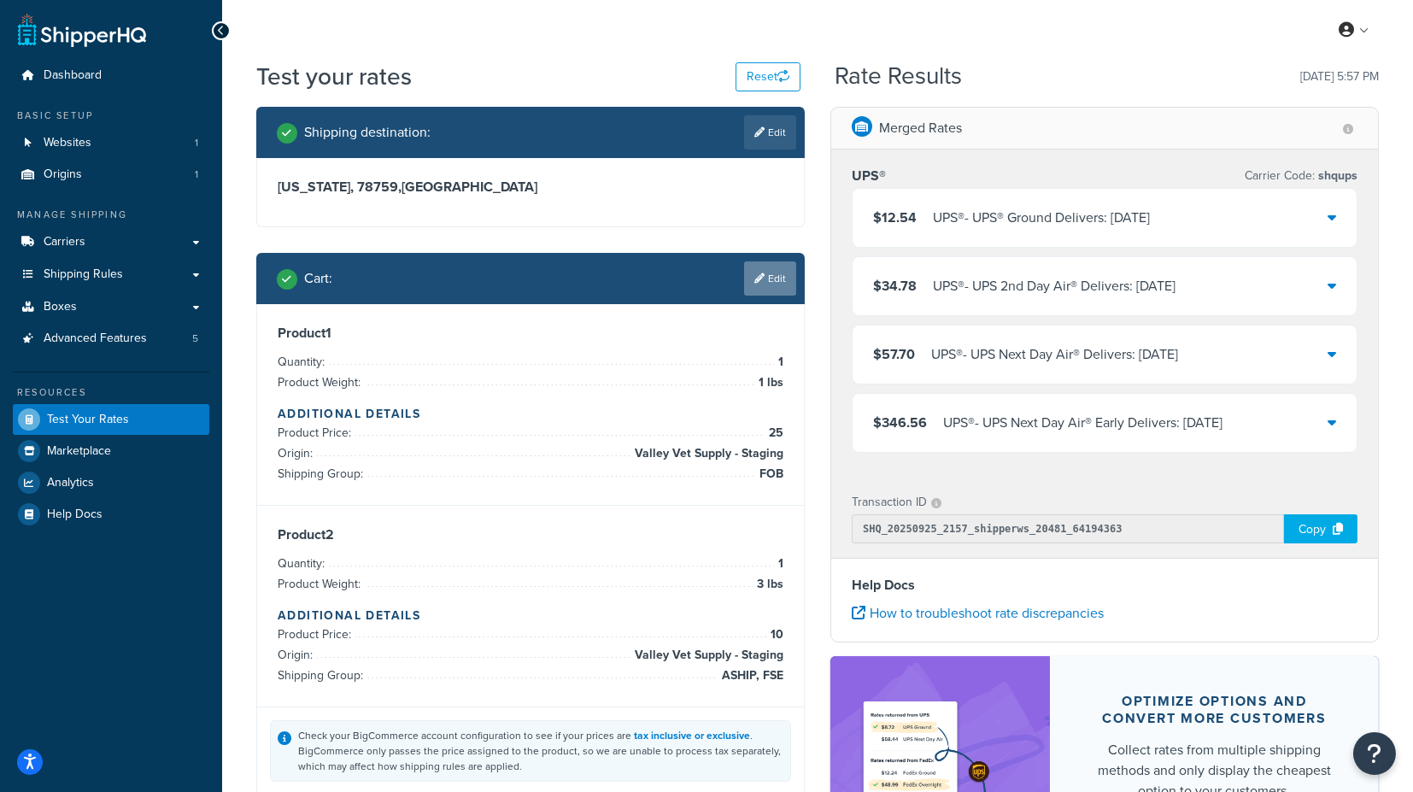
click at [774, 286] on link "Edit" at bounding box center [770, 278] width 52 height 34
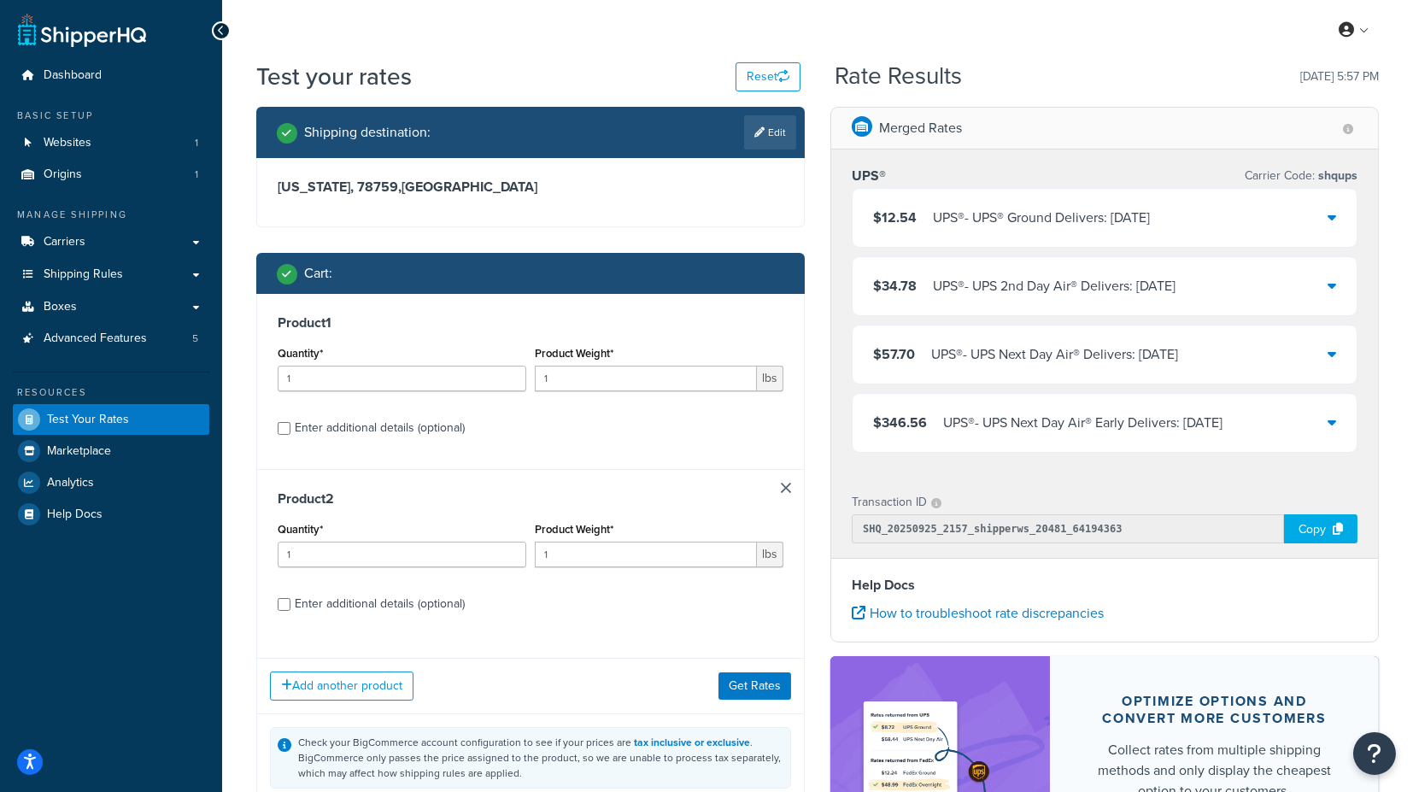
click at [371, 430] on div "Enter additional details (optional)" at bounding box center [380, 428] width 170 height 24
click at [290, 430] on input "Enter additional details (optional)" at bounding box center [284, 428] width 13 height 13
checkbox input "true"
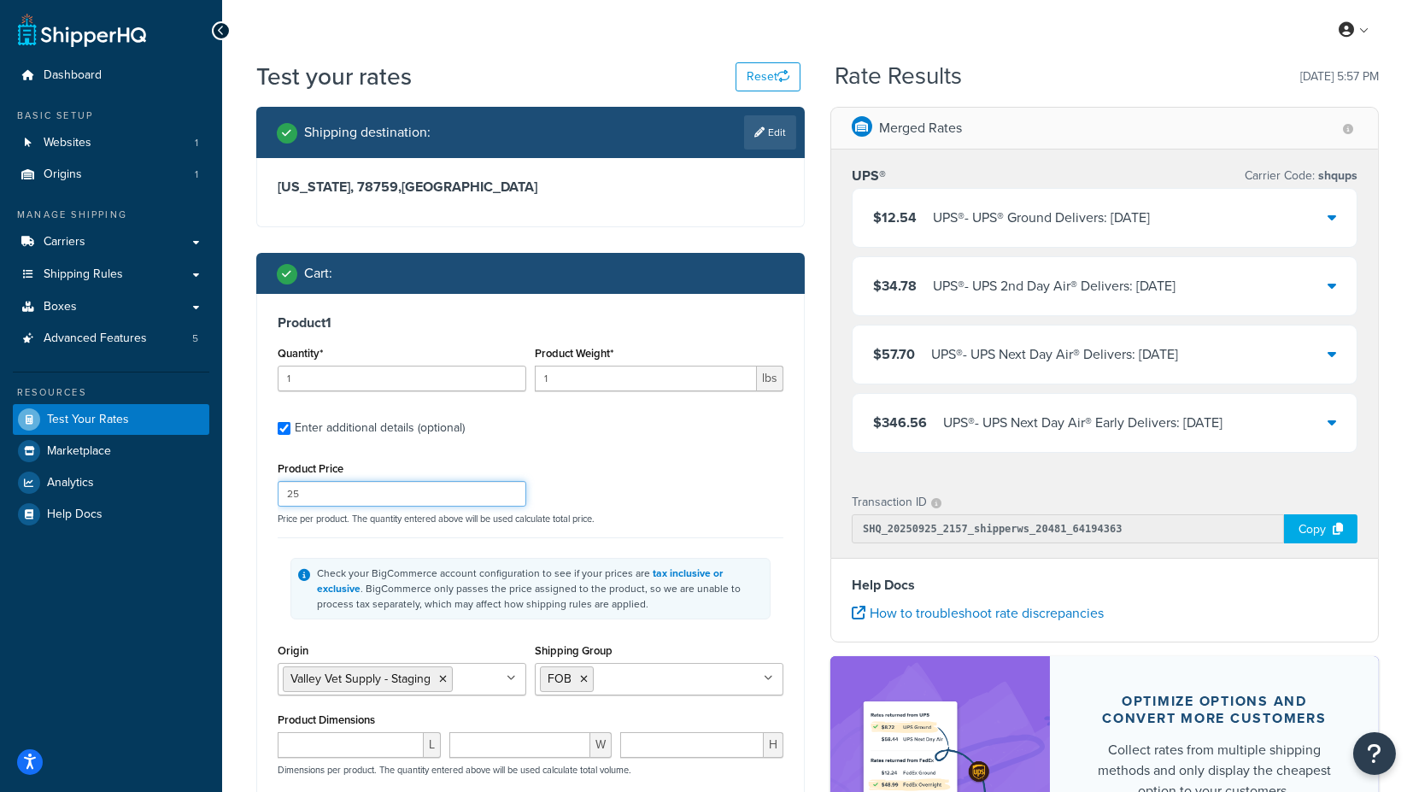
drag, startPoint x: 325, startPoint y: 482, endPoint x: 240, endPoint y: 487, distance: 84.7
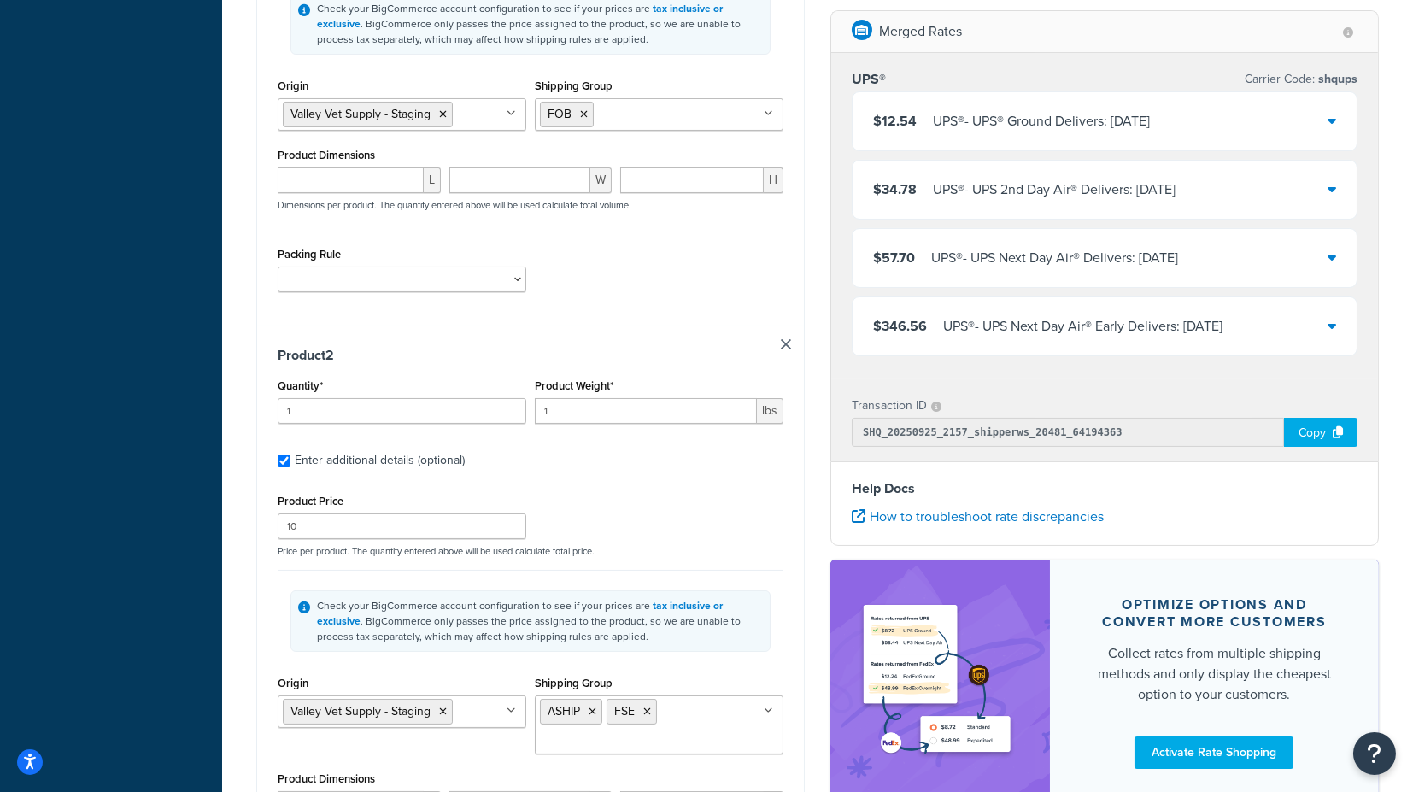
scroll to position [569, 0]
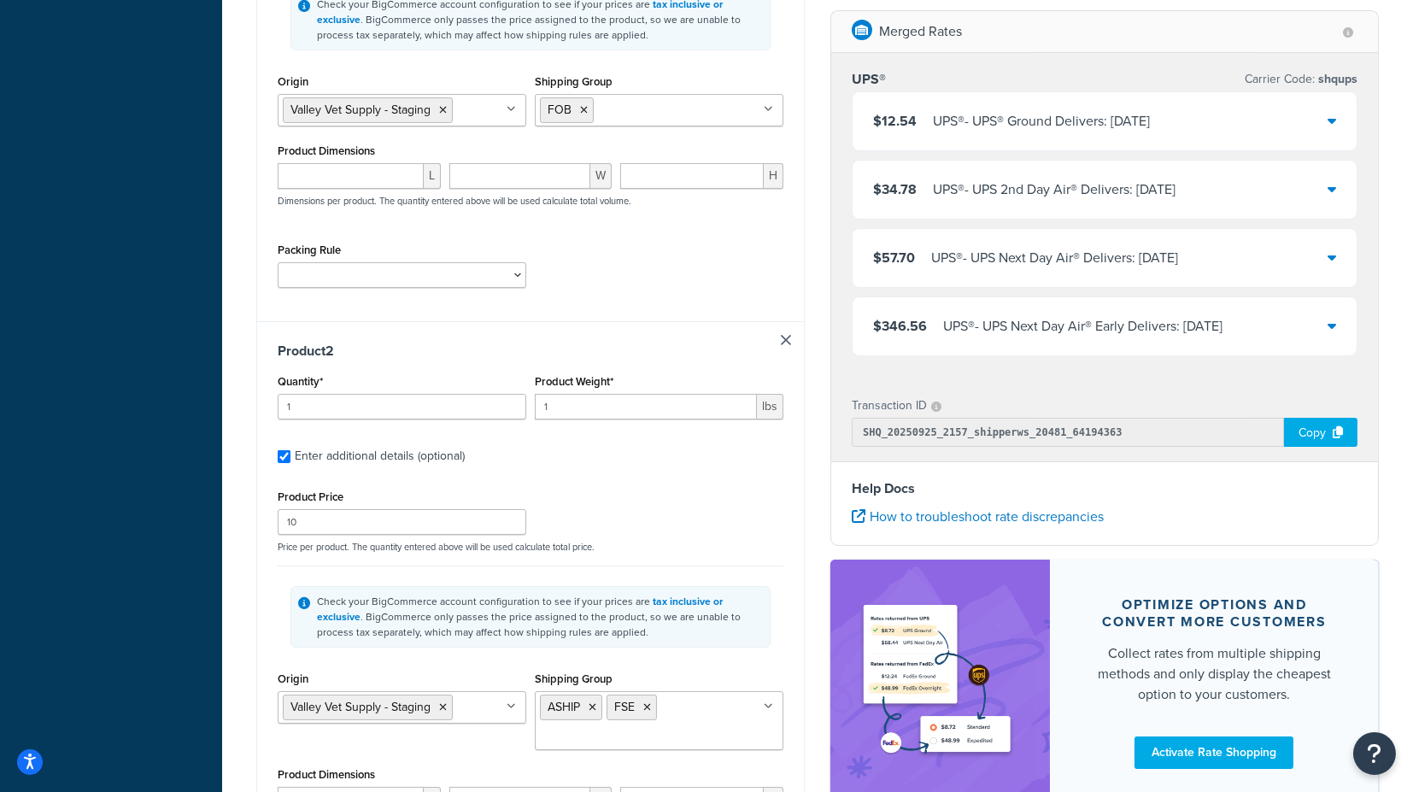
type input "1"
drag, startPoint x: 311, startPoint y: 523, endPoint x: 254, endPoint y: 524, distance: 57.2
click at [254, 524] on div "Shipping destination : Edit [US_STATE], 78759 , [GEOGRAPHIC_DATA] Cart : Produc…" at bounding box center [530, 336] width 574 height 1596
type input "1"
click at [237, 512] on div "Test your rates Reset Rate Results [DATE] 5:57 PM Shipping destination : Edit […" at bounding box center [817, 334] width 1190 height 1686
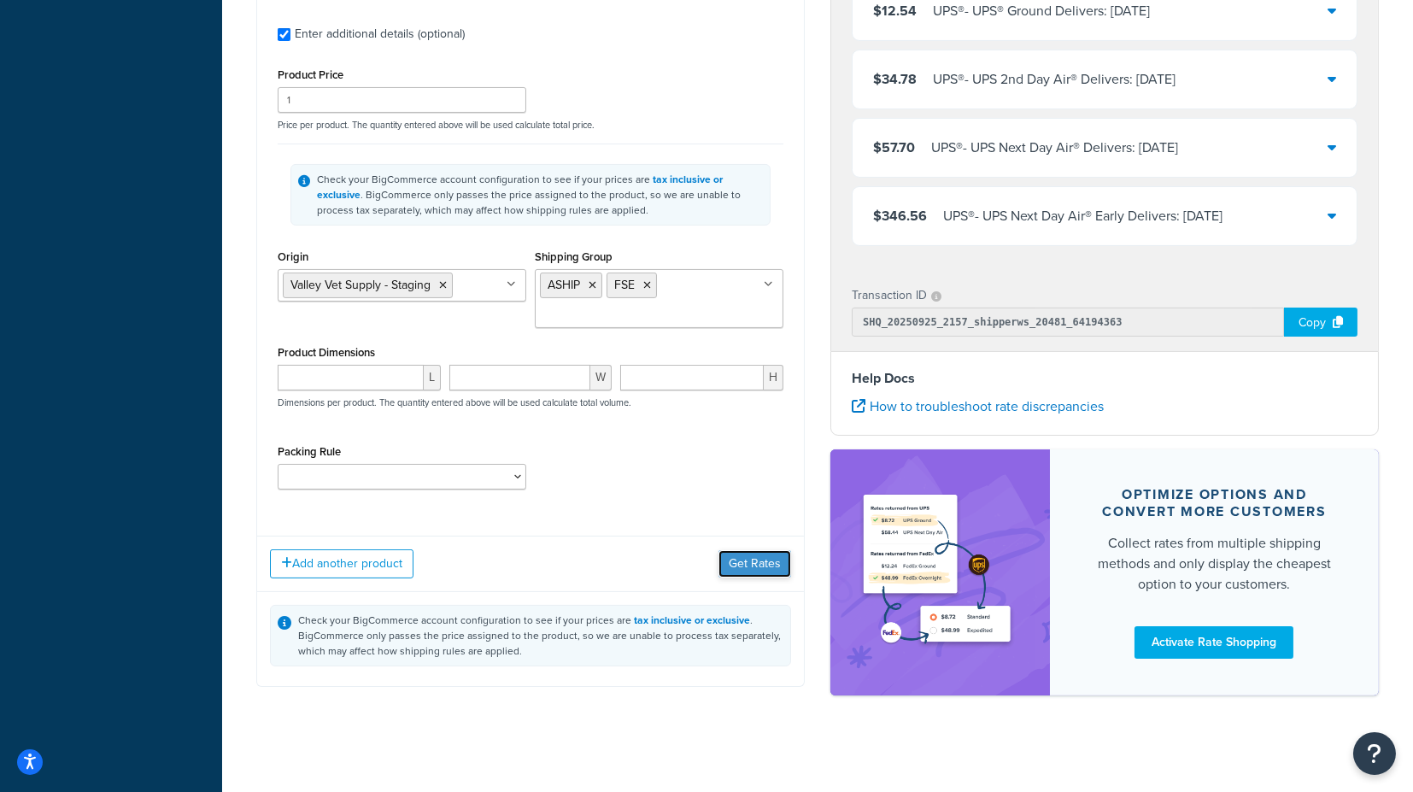
click at [741, 550] on button "Get Rates" at bounding box center [754, 563] width 73 height 27
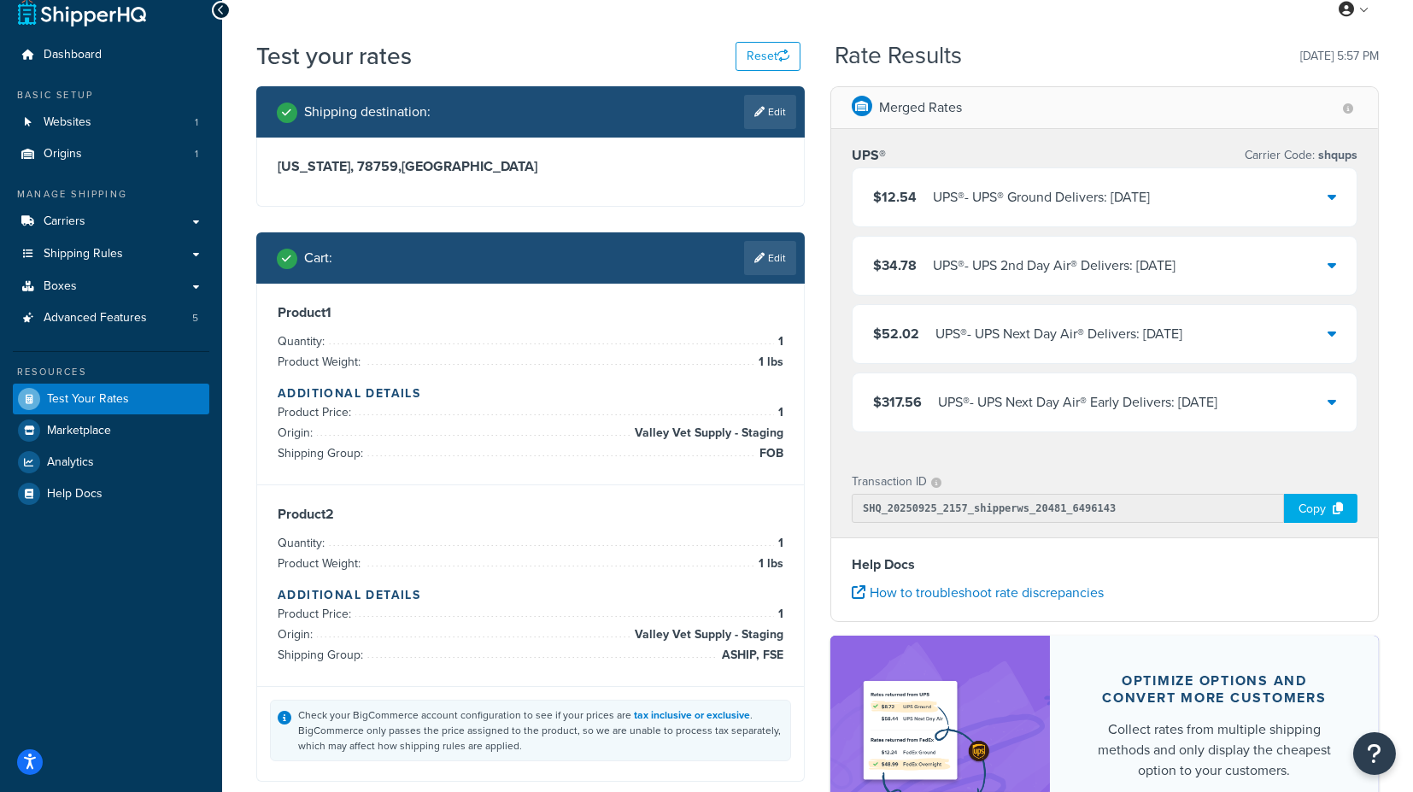
scroll to position [20, 0]
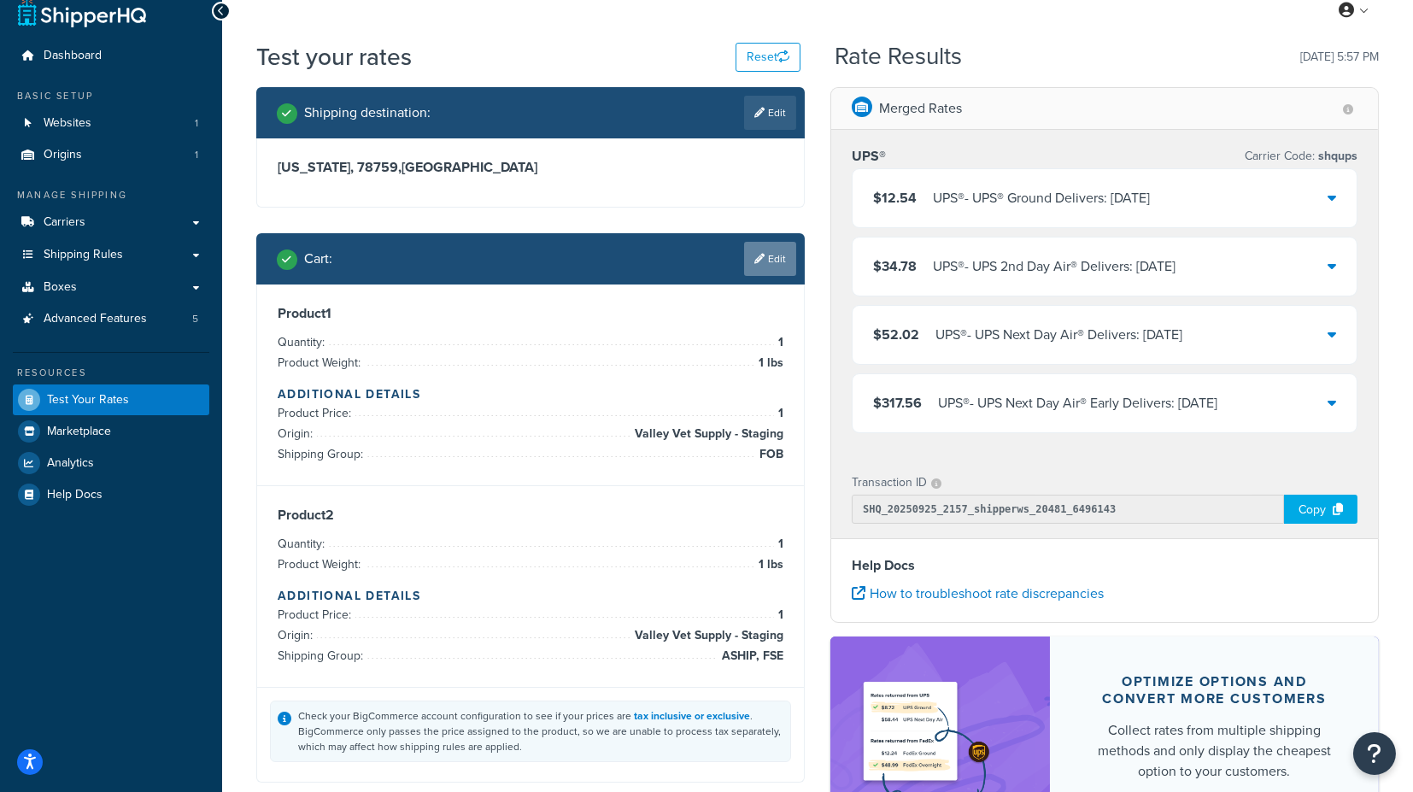
click at [761, 262] on icon at bounding box center [759, 259] width 10 height 10
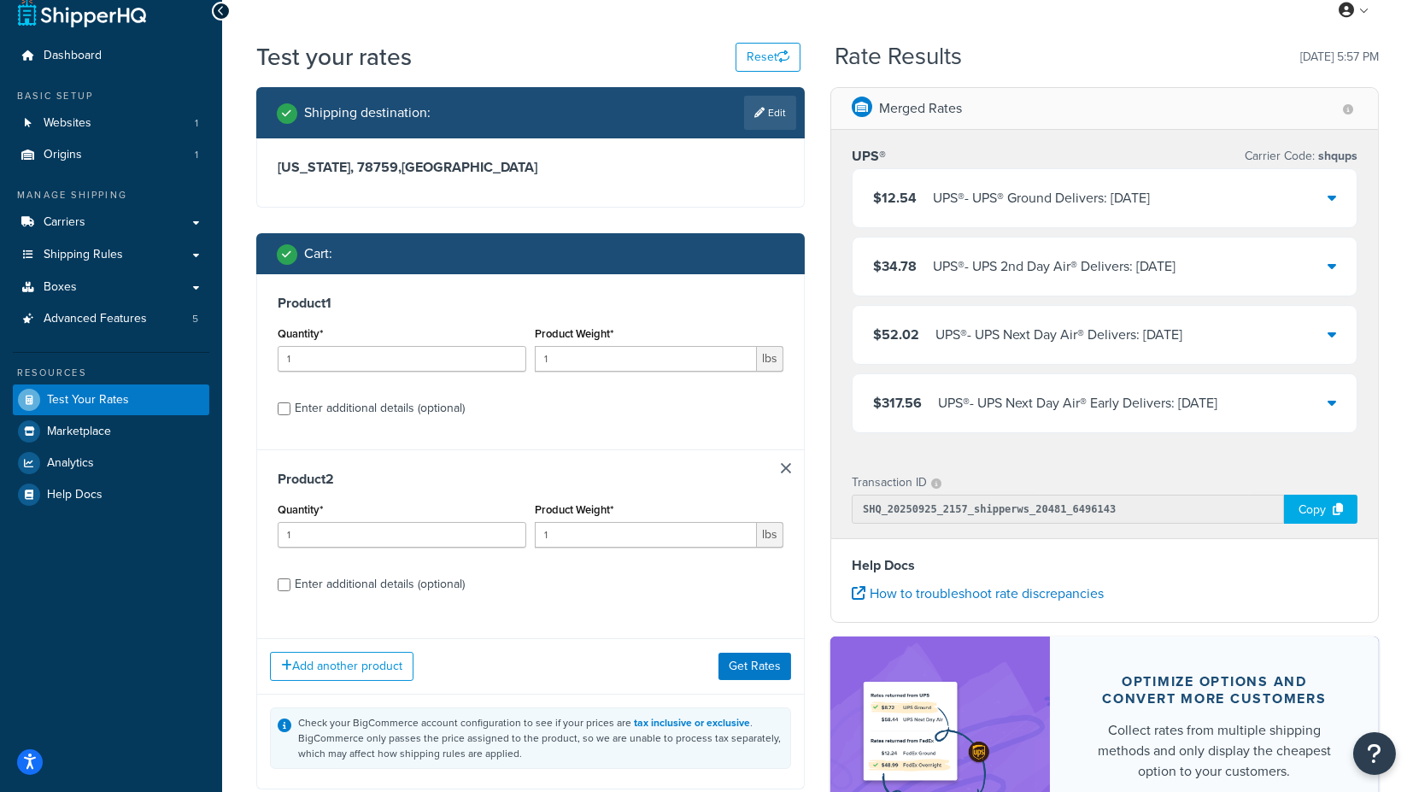
click at [372, 405] on div "Enter additional details (optional)" at bounding box center [380, 408] width 170 height 24
click at [290, 405] on input "Enter additional details (optional)" at bounding box center [284, 408] width 13 height 13
checkbox input "true"
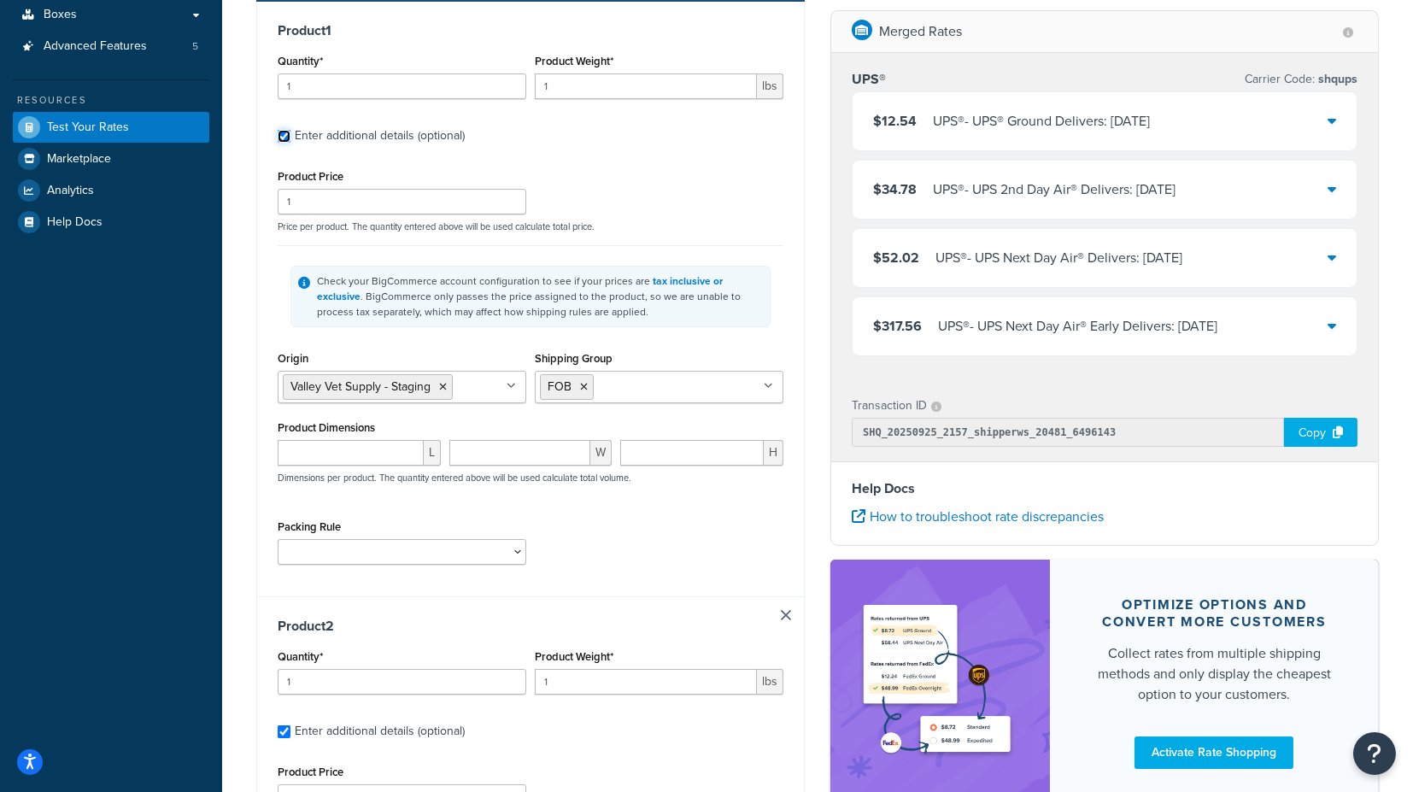
scroll to position [305, 0]
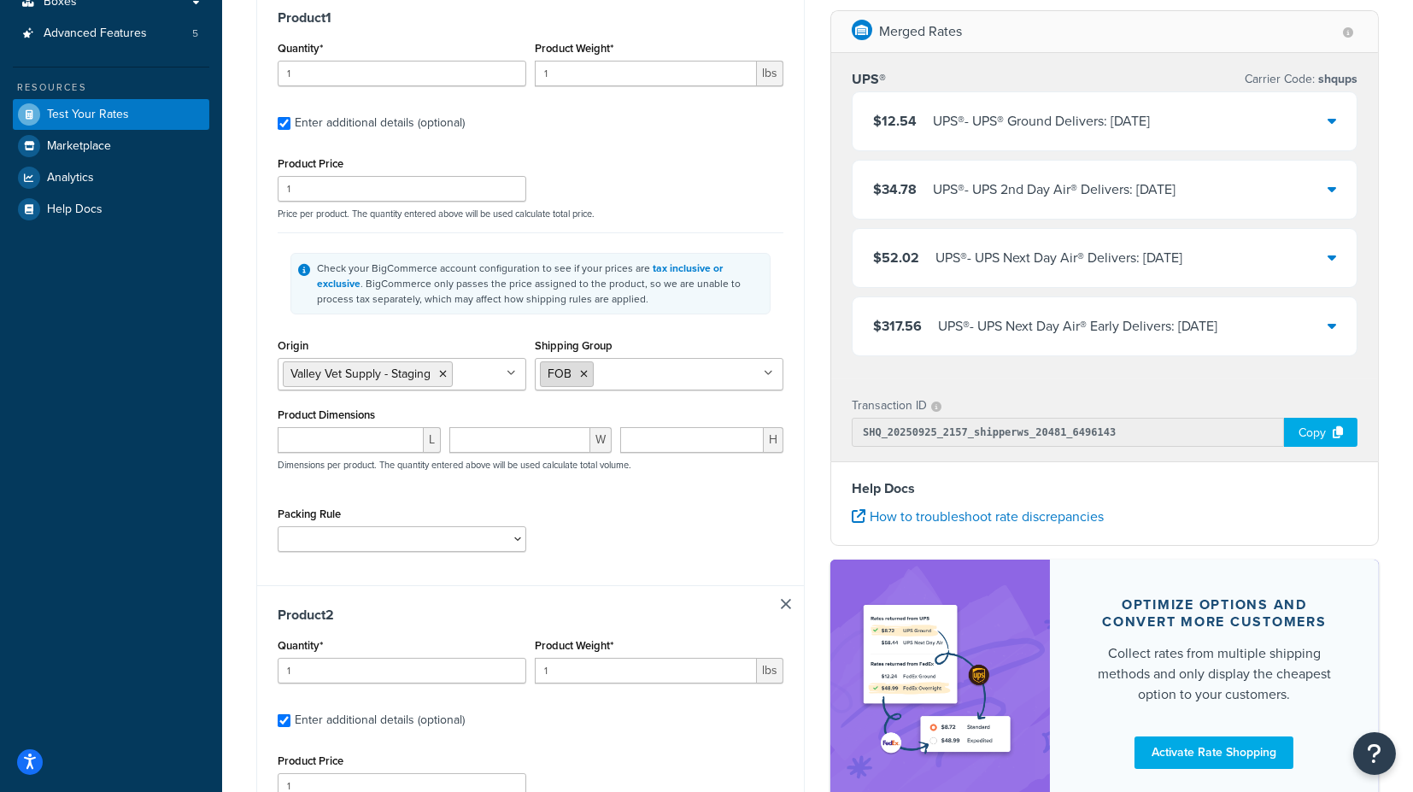
click at [583, 377] on icon at bounding box center [584, 374] width 8 height 10
click at [775, 326] on div "Check your BigCommerce account configuration to see if your prices are tax incl…" at bounding box center [531, 283] width 506 height 102
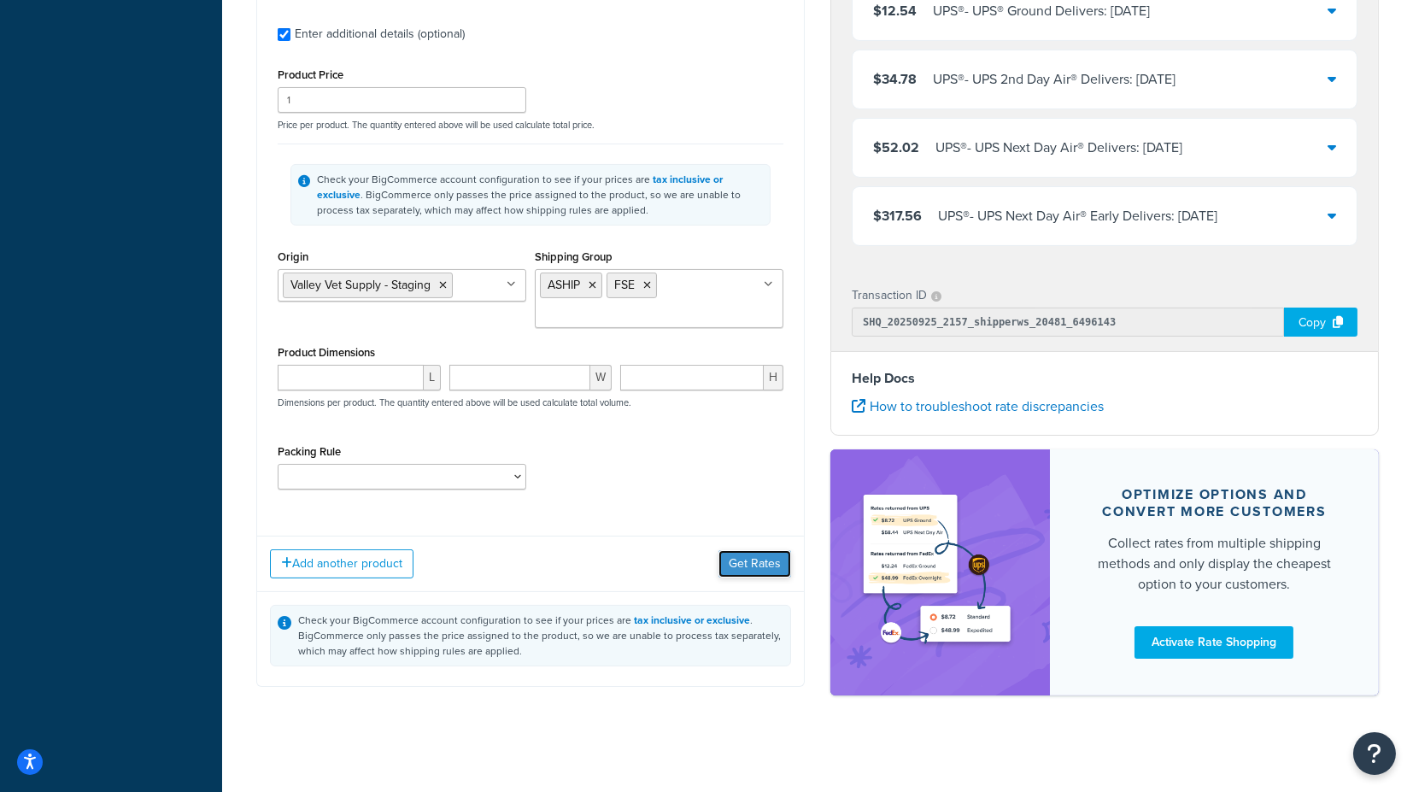
click at [772, 557] on button "Get Rates" at bounding box center [754, 563] width 73 height 27
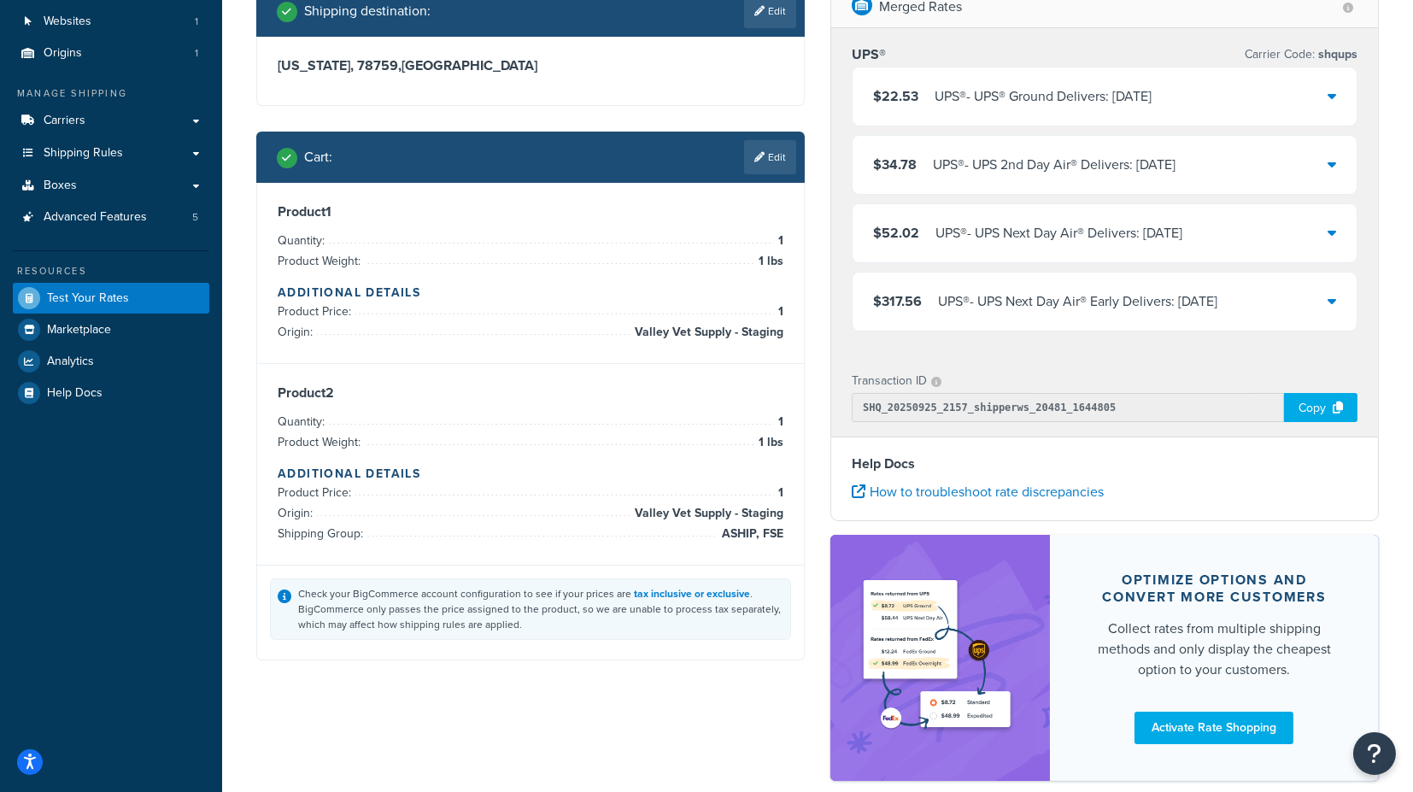
scroll to position [20, 0]
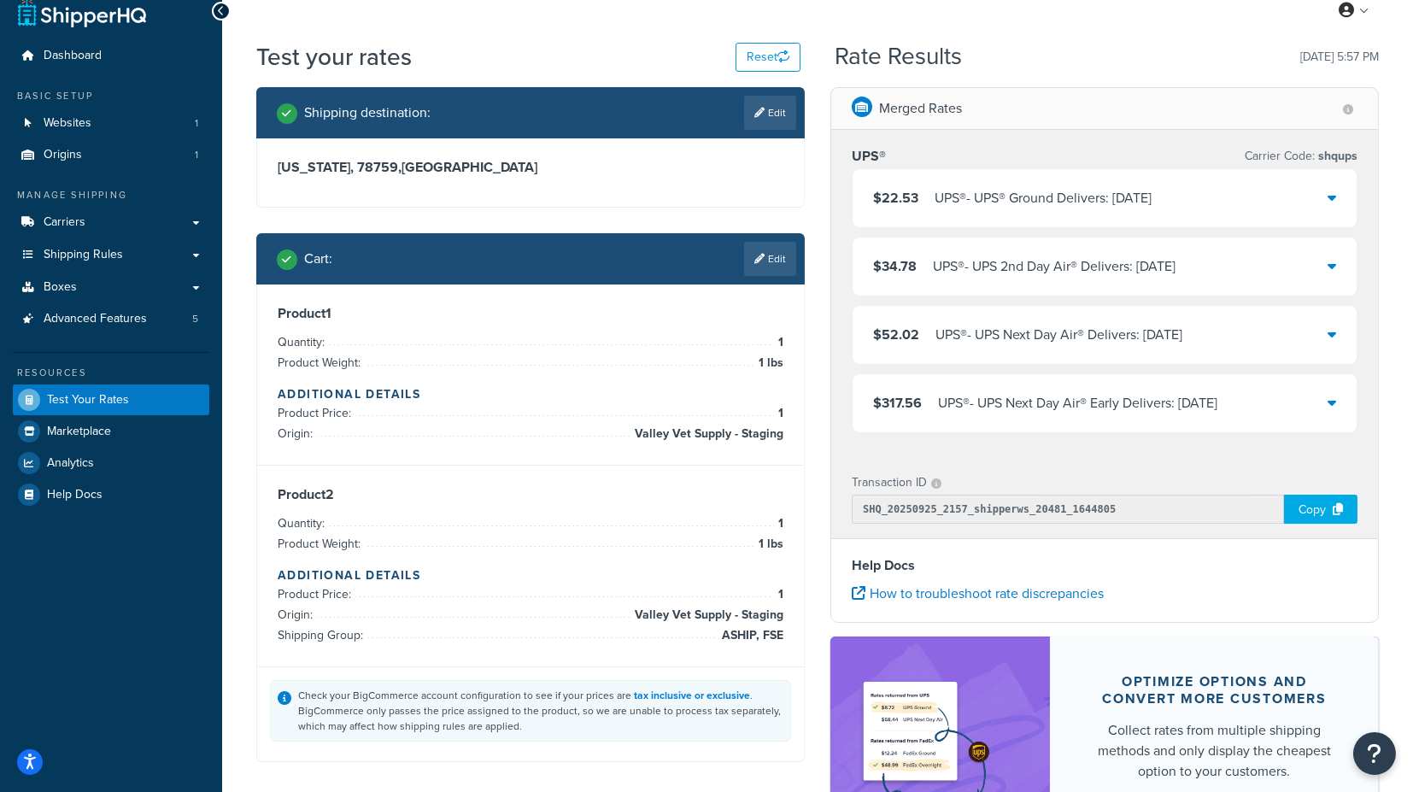
click at [1337, 195] on div "$22.53 UPS® - UPS® Ground Delivers: [DATE]" at bounding box center [1104, 198] width 504 height 58
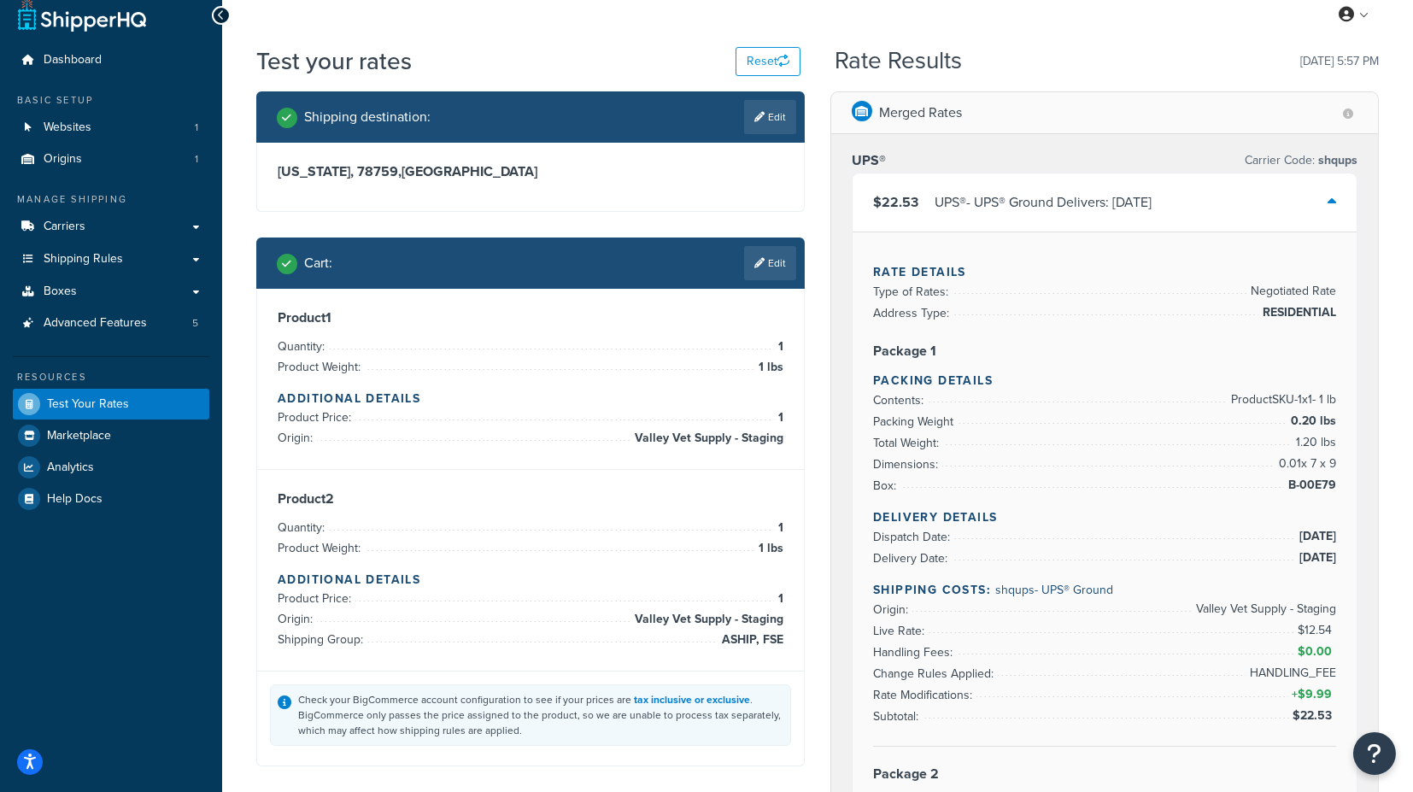
scroll to position [0, 0]
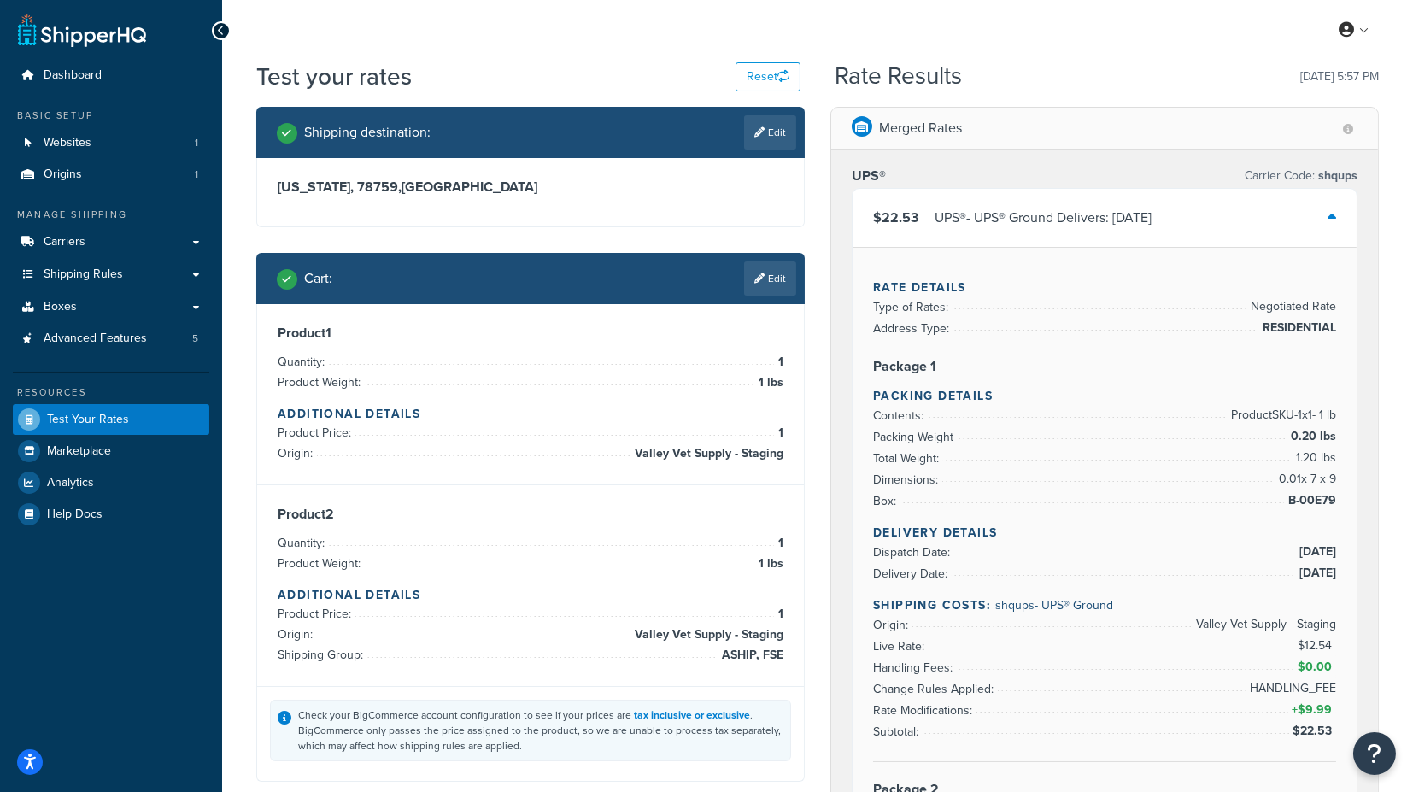
click at [1337, 210] on div "$22.53 UPS® - UPS® Ground Delivers: [DATE]" at bounding box center [1104, 218] width 504 height 58
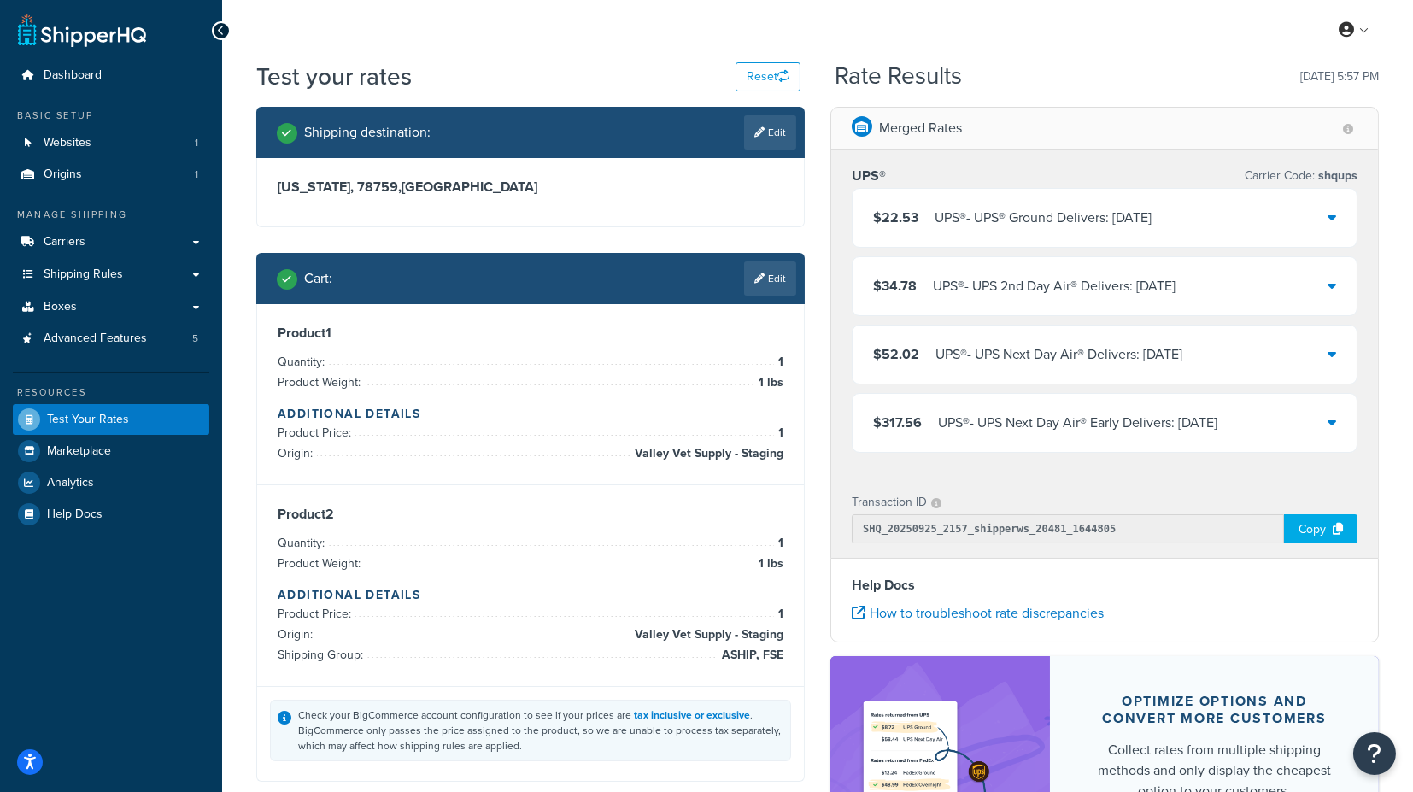
click at [821, 391] on div "Merged Rates UPS® Carrier Code: shqups $22.53 UPS® - UPS® Ground Delivers: [DAT…" at bounding box center [1104, 513] width 574 height 812
